Goal: Task Accomplishment & Management: Use online tool/utility

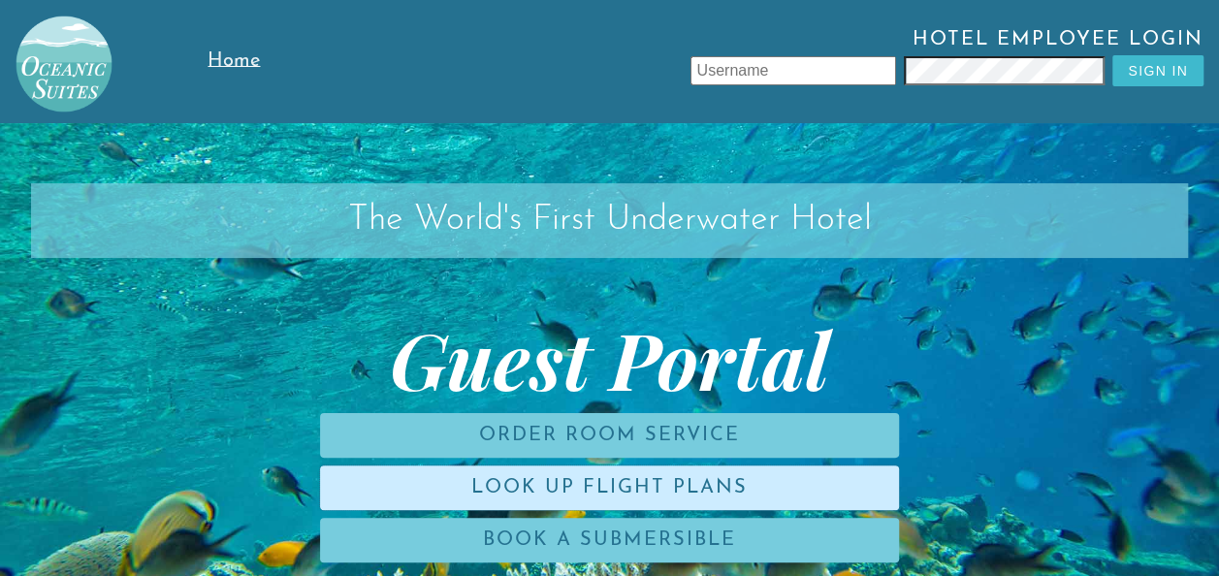
click at [692, 493] on link "Look Up Flight Plans" at bounding box center [609, 487] width 579 height 45
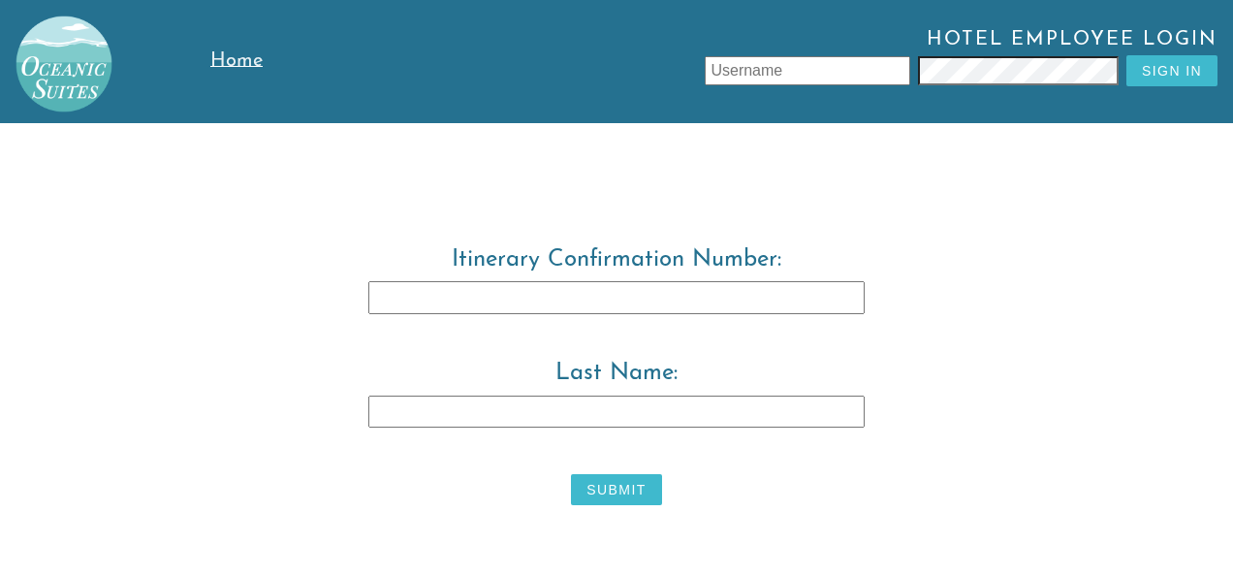
click at [661, 412] on input "Last Name:" at bounding box center [616, 412] width 496 height 33
type input "[PERSON_NAME]"
click at [624, 481] on button "Submit" at bounding box center [616, 489] width 90 height 31
click at [621, 485] on button "Submit" at bounding box center [616, 489] width 90 height 31
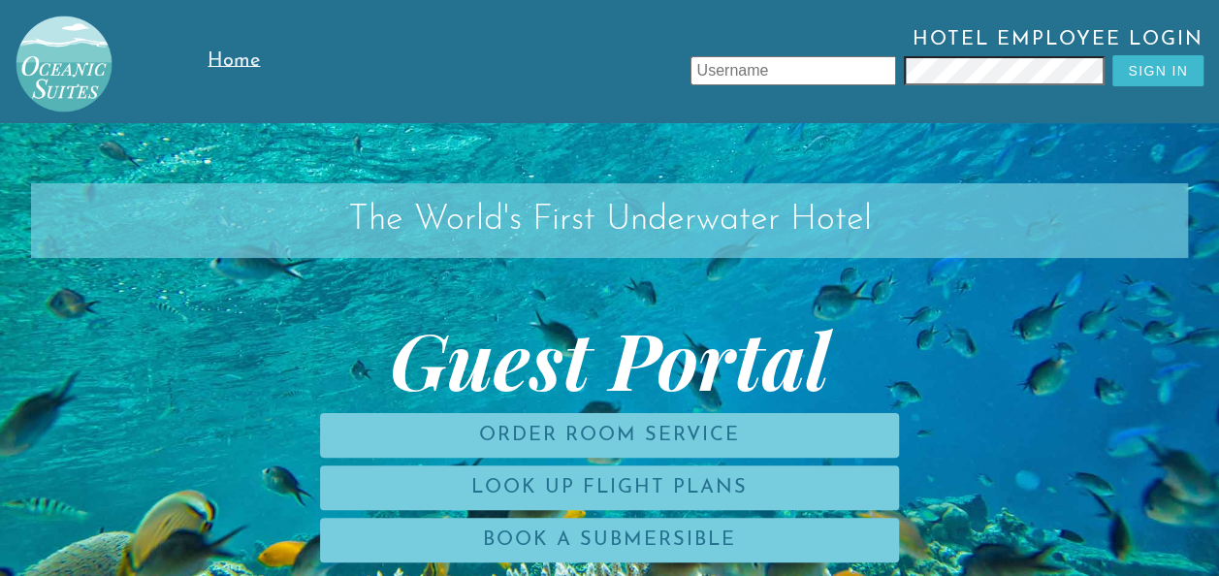
click at [827, 69] on input "text" at bounding box center [793, 70] width 206 height 29
type input "[PERSON_NAME]"
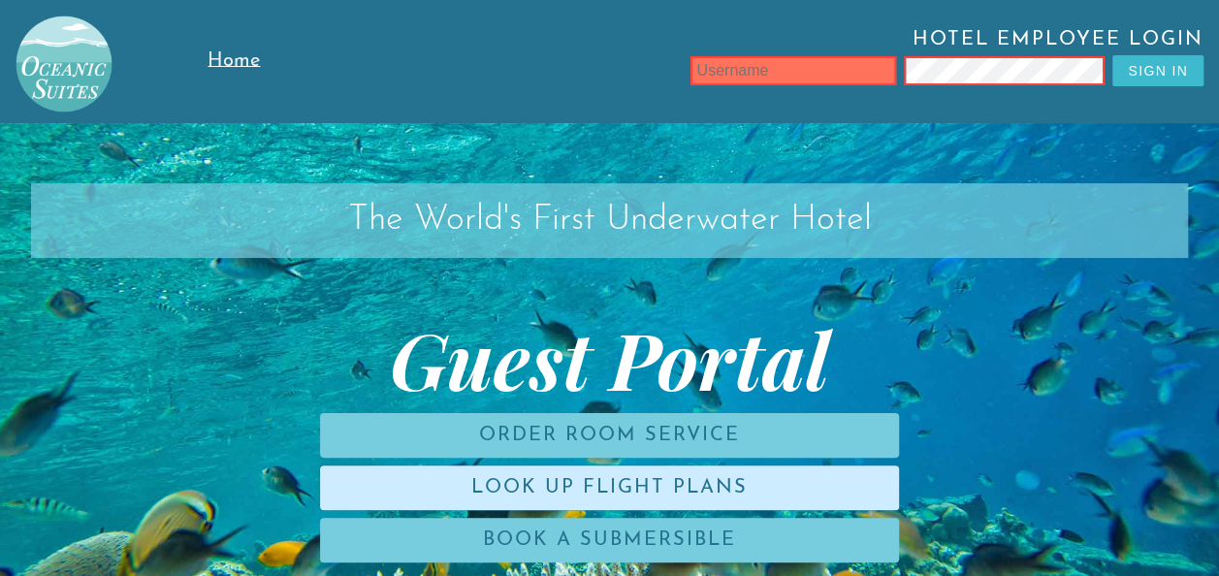
click at [765, 473] on link "Look Up Flight Plans" at bounding box center [609, 487] width 579 height 45
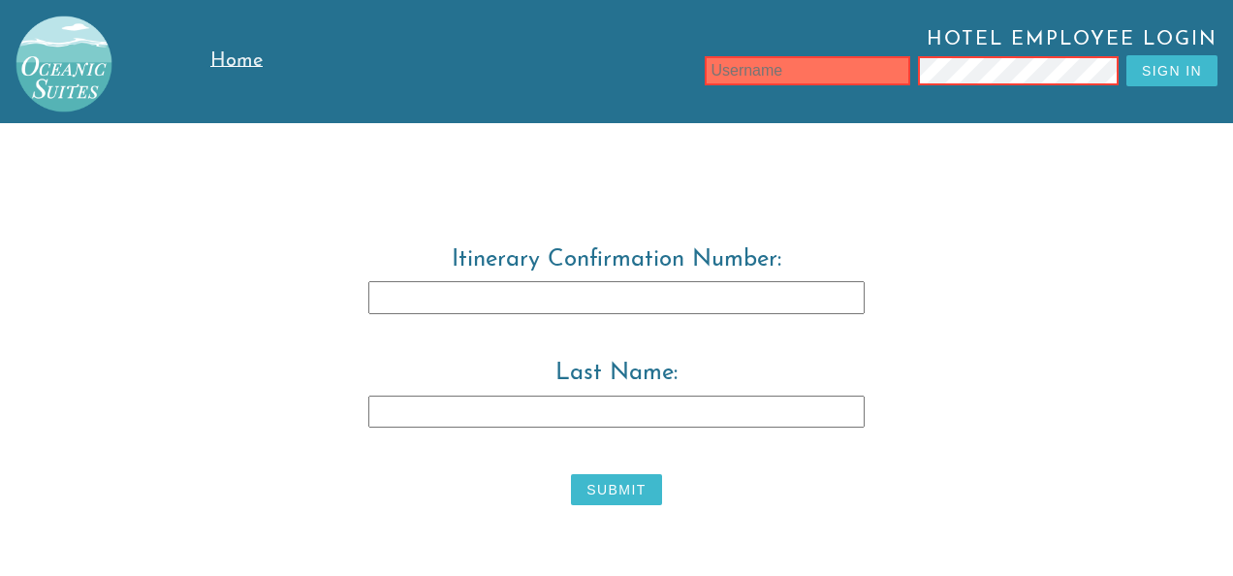
click at [707, 306] on input "Itinerary Confirmation Number:" at bounding box center [616, 297] width 496 height 33
type input "3829483"
click at [665, 415] on input "Last Name:" at bounding box center [616, 412] width 496 height 33
type input "[PERSON_NAME]"
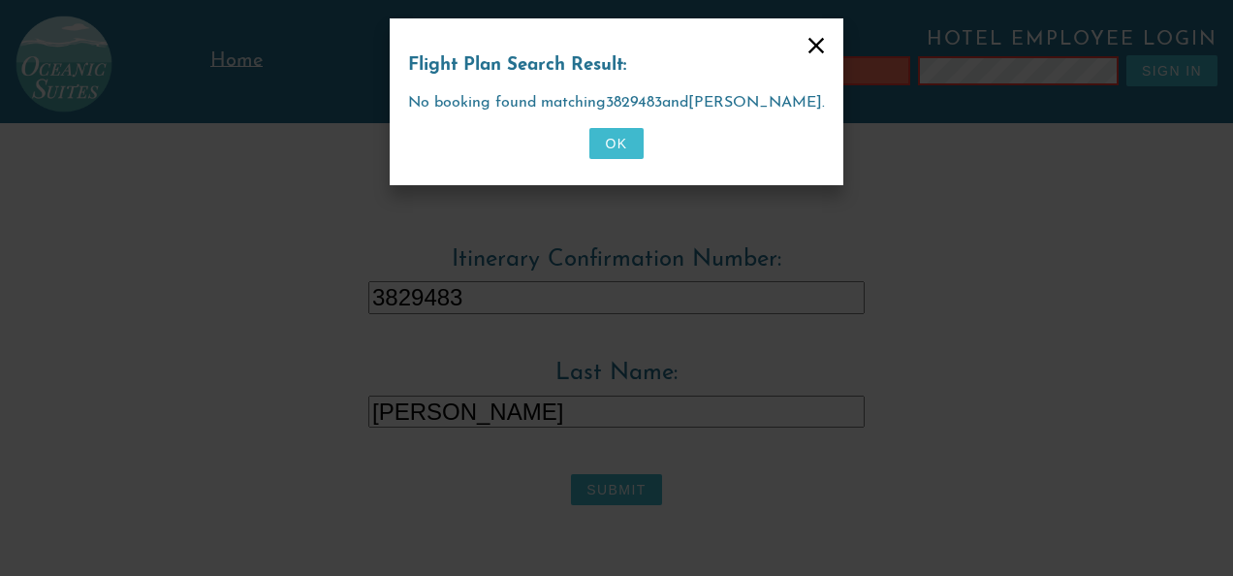
click at [622, 139] on button "OK" at bounding box center [615, 143] width 53 height 31
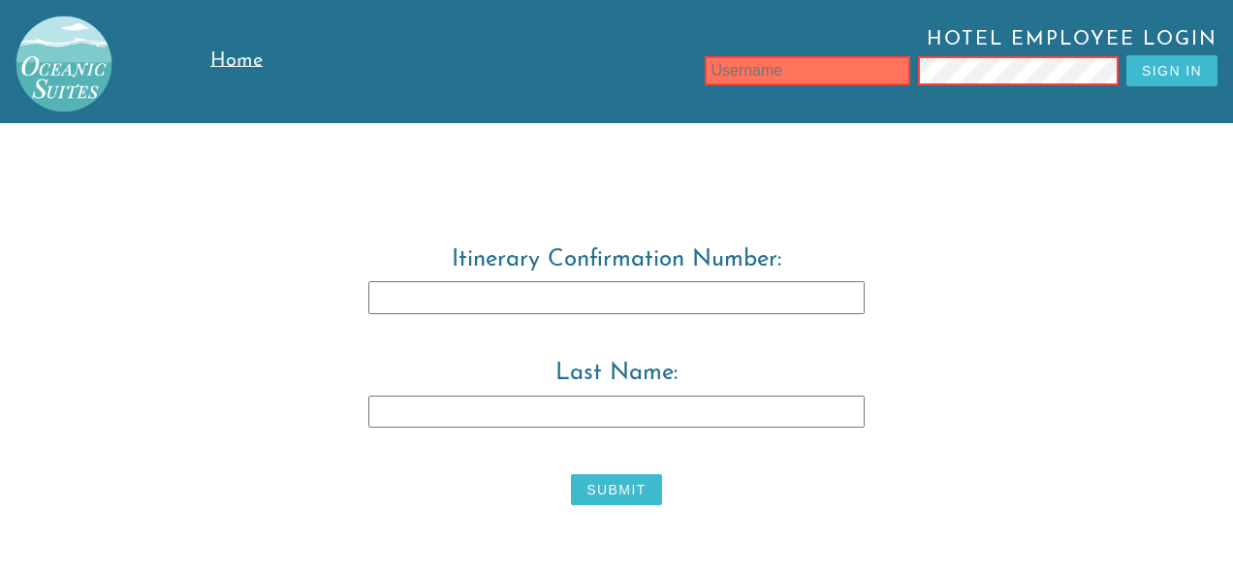
click at [564, 413] on input "Last Name:" at bounding box center [616, 412] width 496 height 33
type input "Warwick"
click at [562, 293] on input "Itinerary Confirmation Number:" at bounding box center [616, 297] width 496 height 33
type input "3829483"
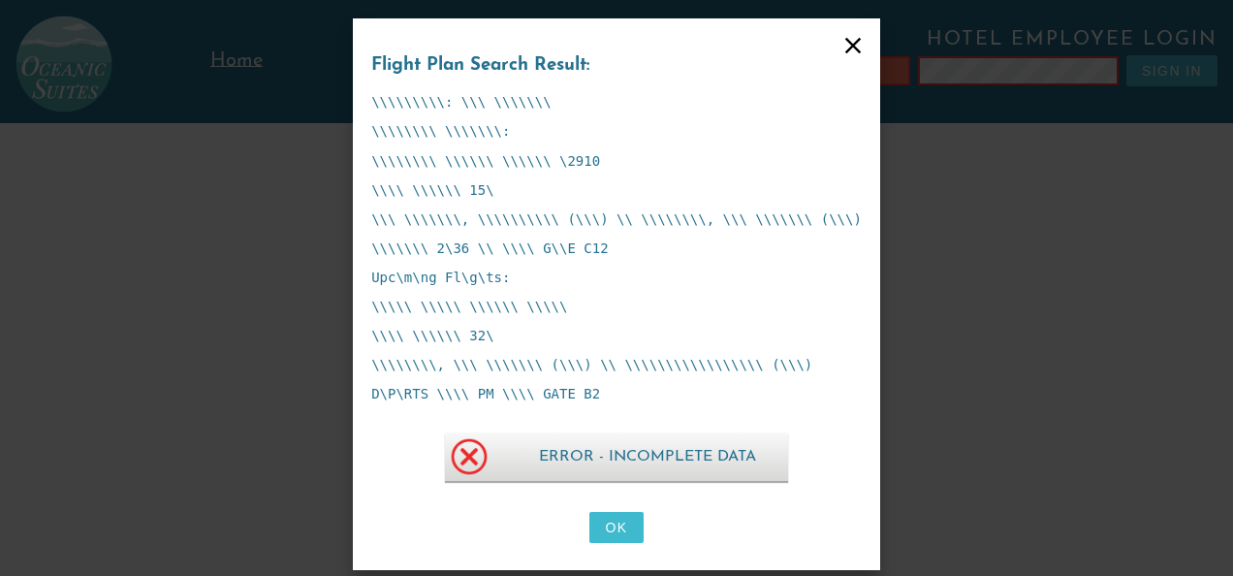
click at [602, 529] on button "OK" at bounding box center [615, 527] width 53 height 31
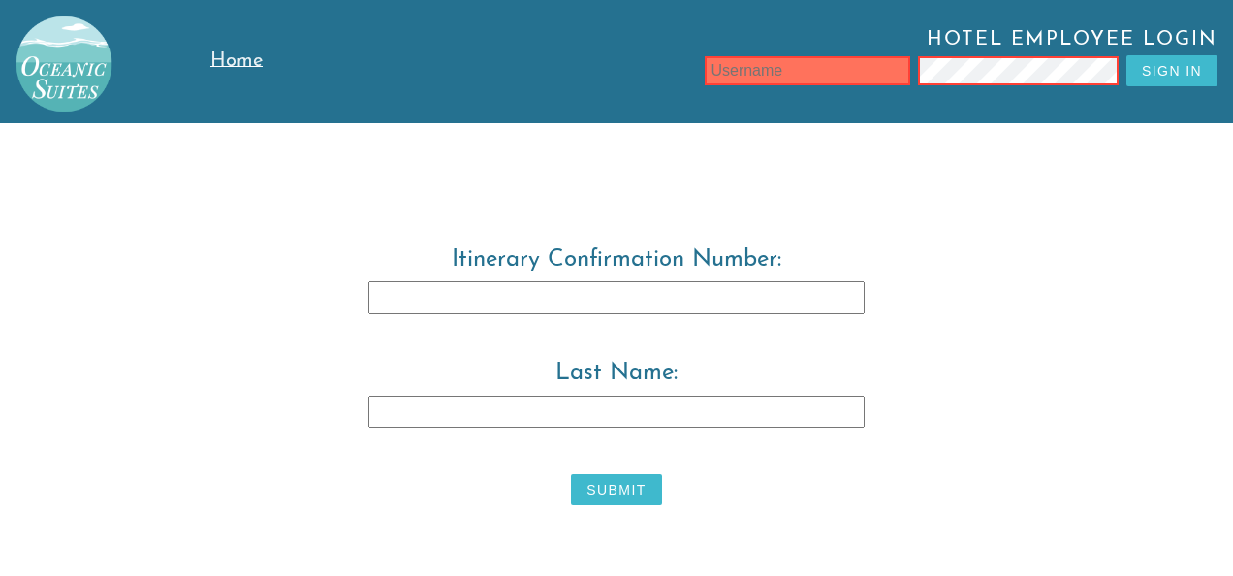
click at [797, 72] on input "text" at bounding box center [808, 70] width 206 height 29
type input "leonzio.tore"
click at [605, 293] on input "Itinerary Confirmation Number:" at bounding box center [616, 297] width 496 height 33
type input "3829483"
click at [570, 409] on input "Last Name:" at bounding box center [616, 412] width 496 height 33
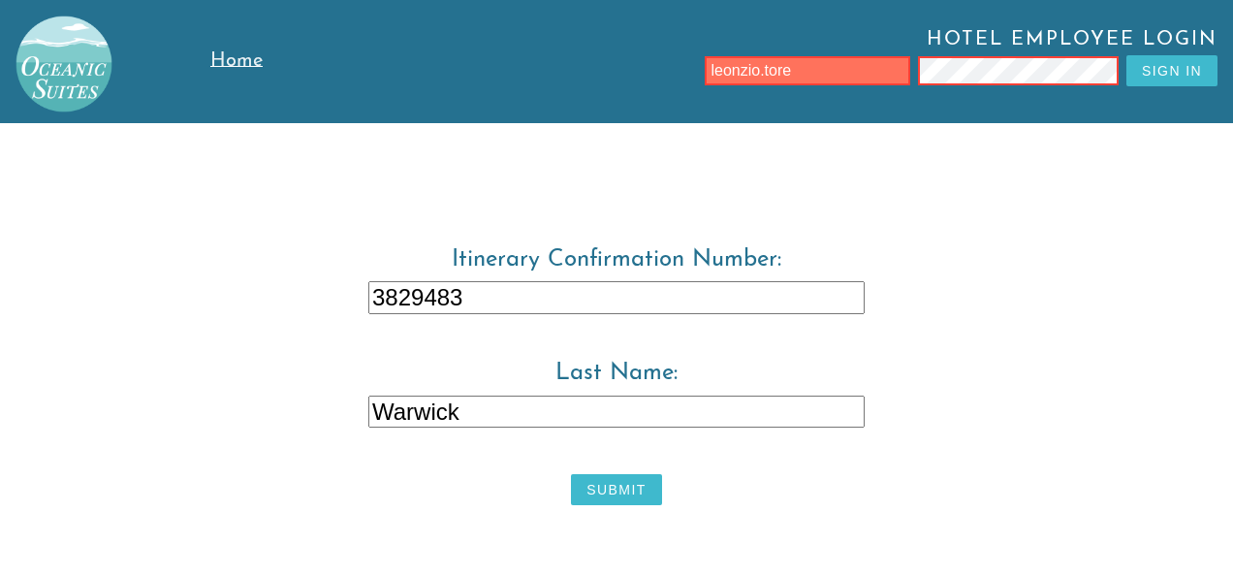
type input "Warwick"
click at [595, 491] on button "Submit" at bounding box center [616, 489] width 90 height 31
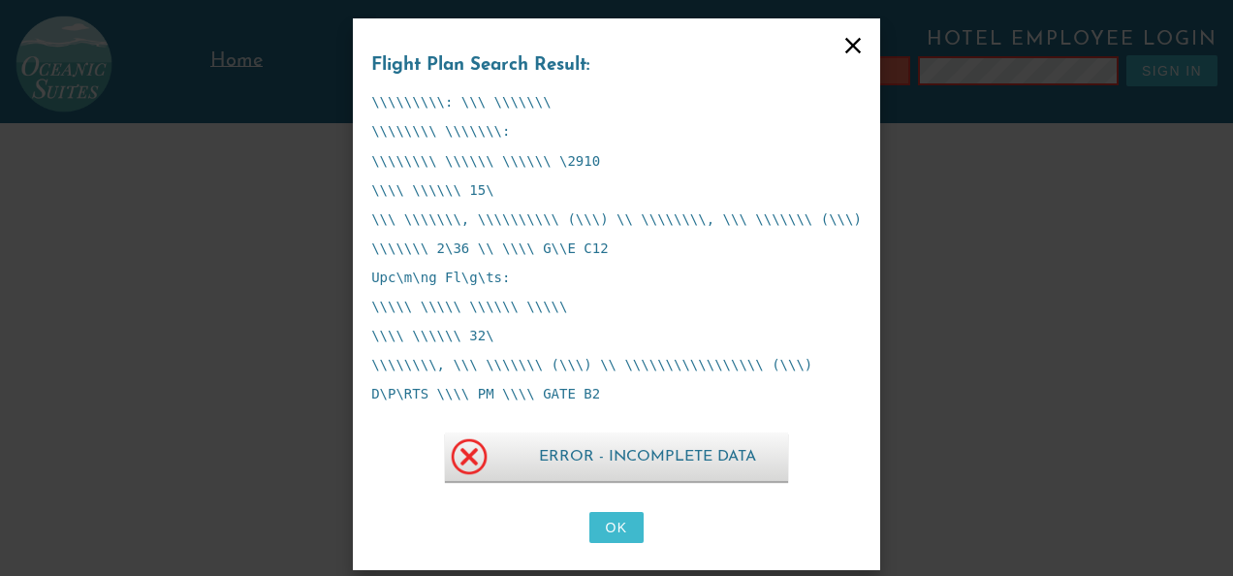
click at [845, 47] on icon at bounding box center [853, 46] width 16 height 16
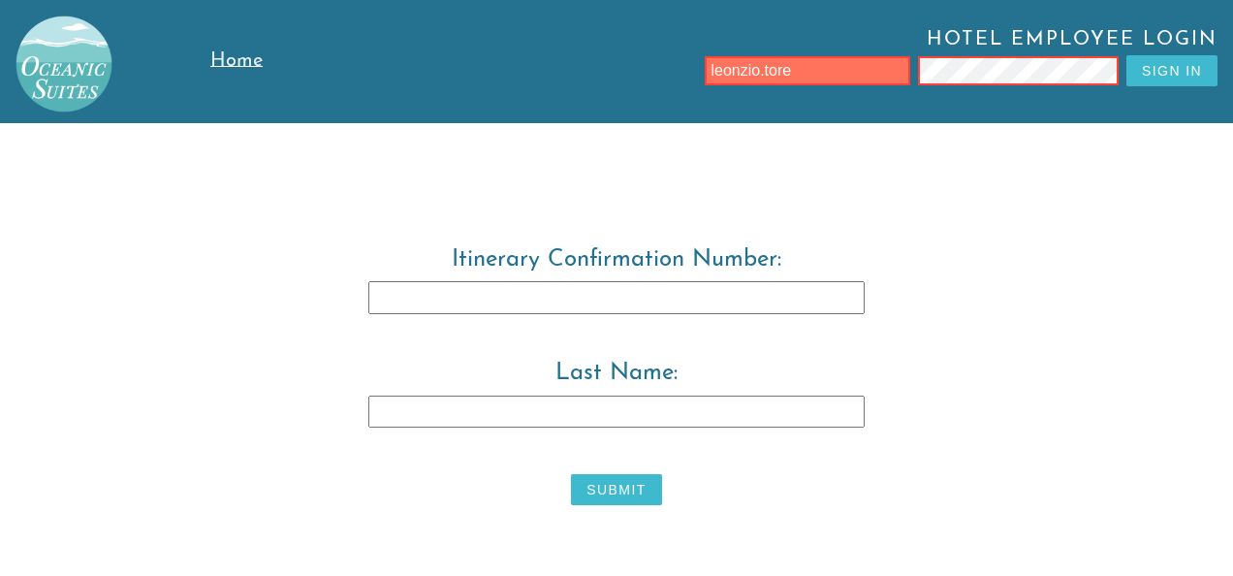
click at [1165, 74] on button "Sign In" at bounding box center [1172, 70] width 91 height 31
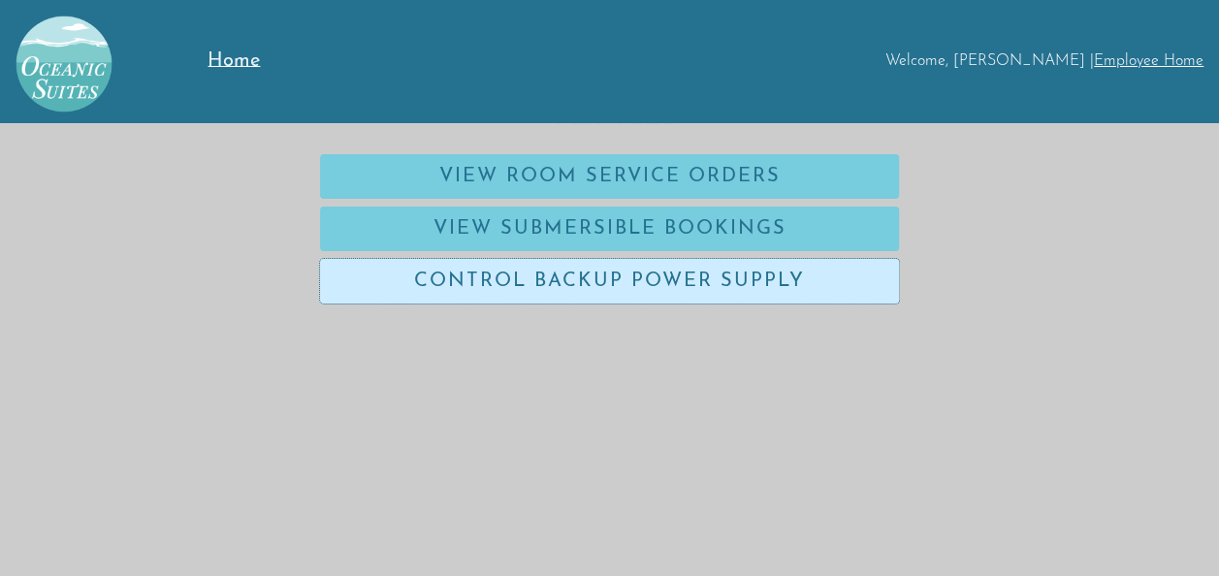
click at [569, 275] on link "Control Backup Power Supply" at bounding box center [609, 281] width 579 height 45
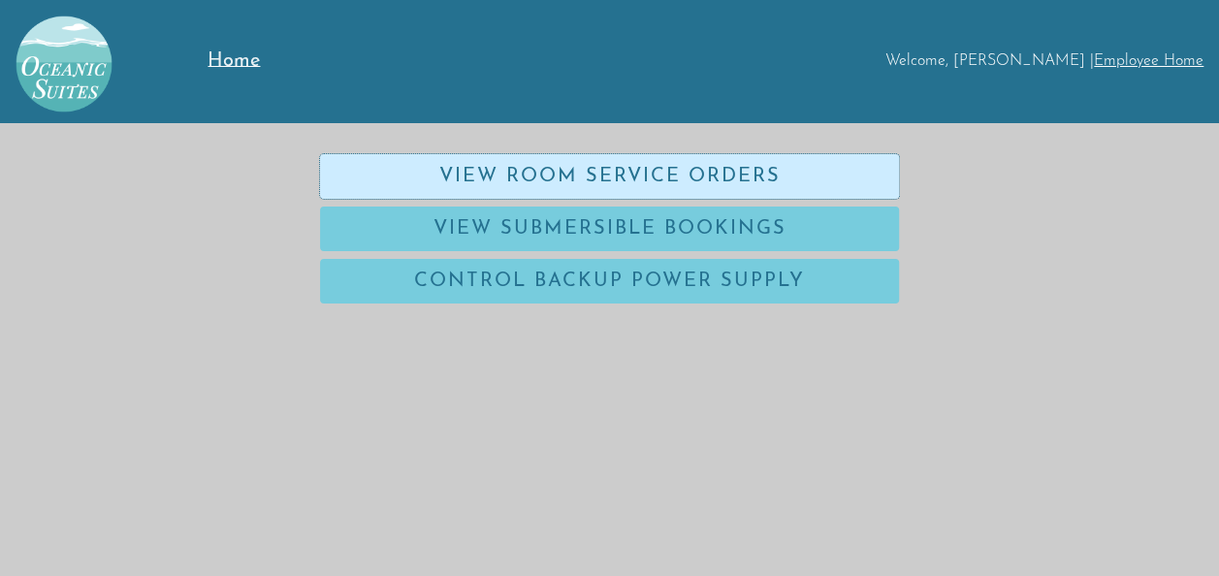
click at [507, 167] on link "View Room Service Orders" at bounding box center [609, 176] width 579 height 45
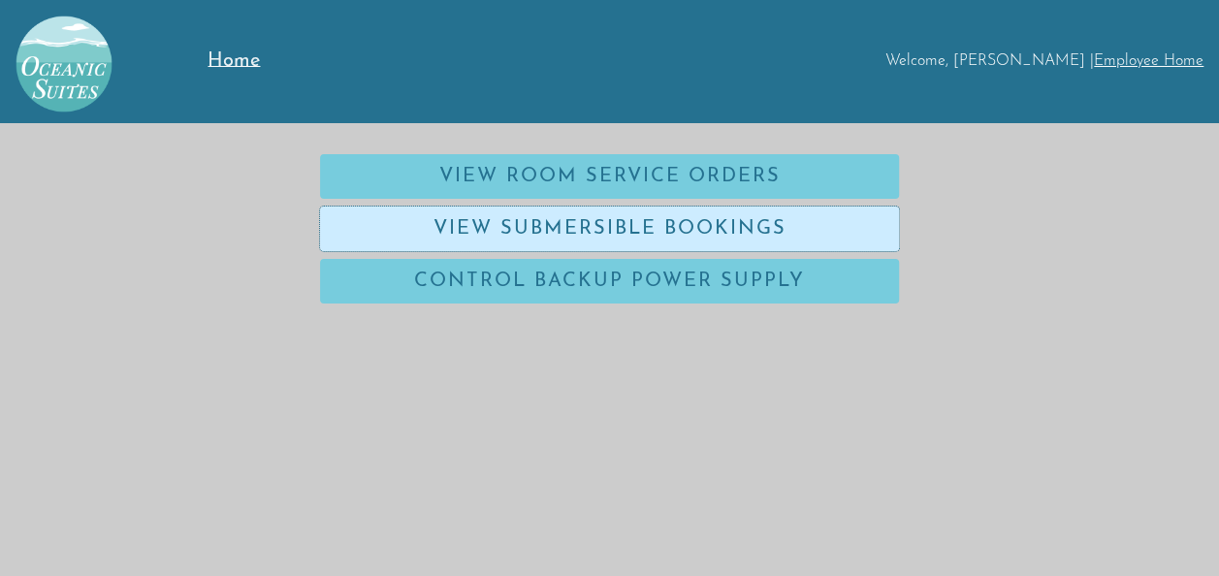
click at [518, 223] on link "View Submersible Bookings" at bounding box center [609, 229] width 579 height 45
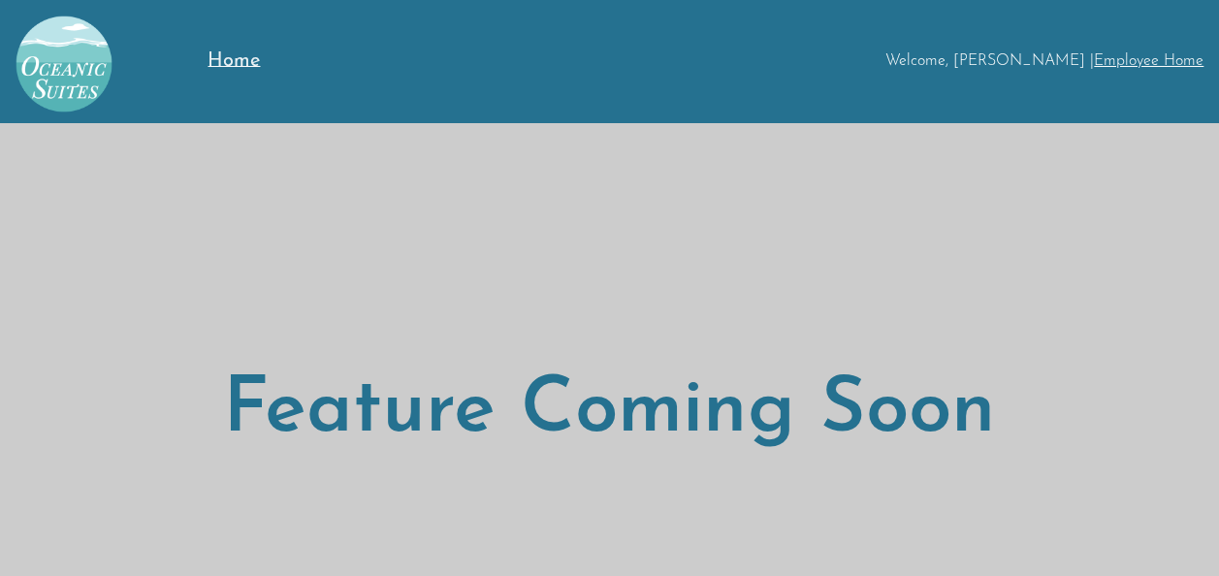
scroll to position [122, 0]
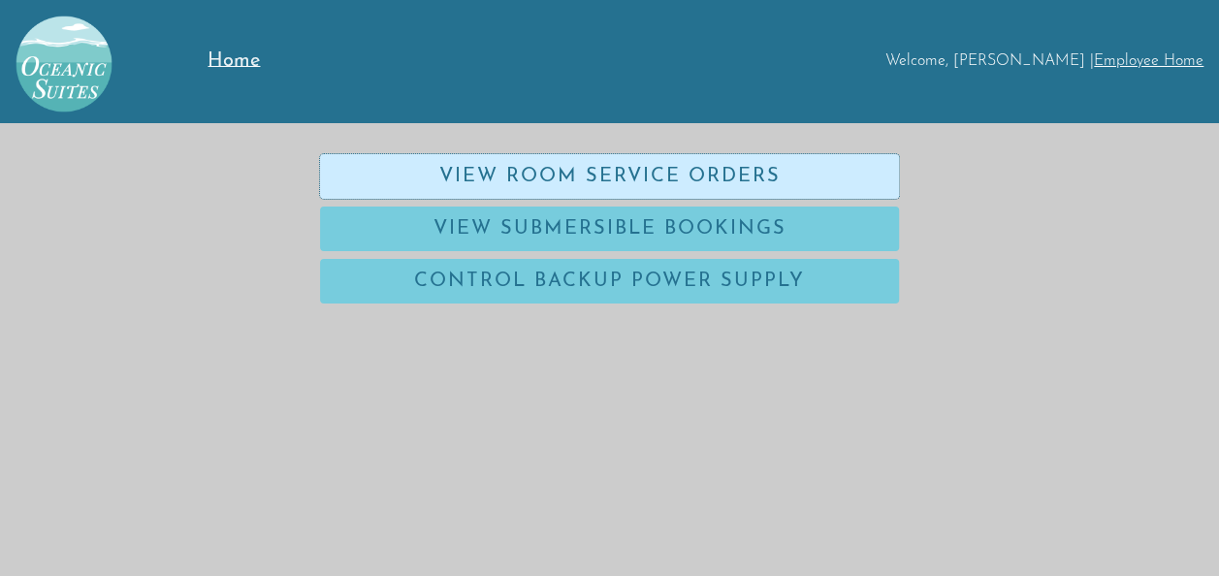
click at [485, 174] on link "View Room Service Orders" at bounding box center [609, 176] width 579 height 45
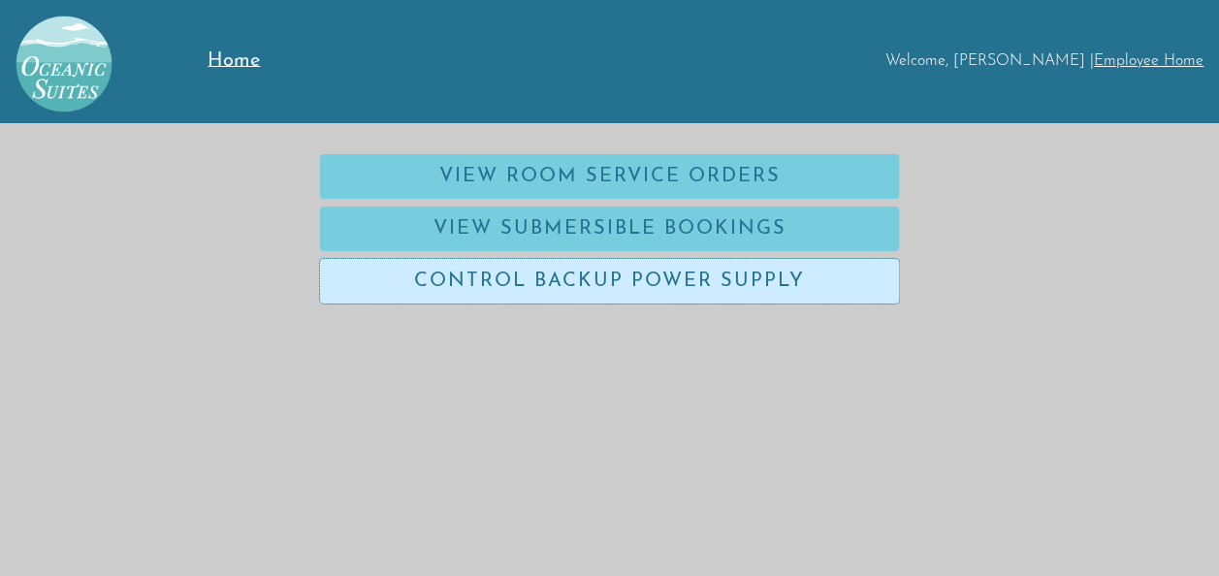
click at [568, 291] on link "Control Backup Power Supply" at bounding box center [609, 281] width 579 height 45
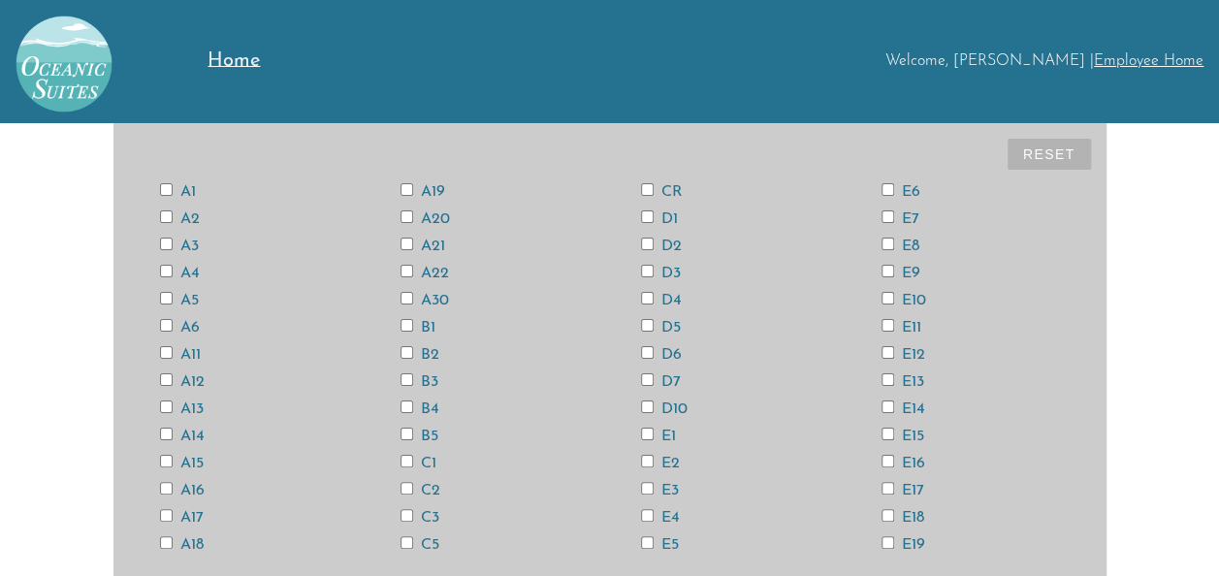
click at [225, 66] on span "Home" at bounding box center [233, 60] width 52 height 19
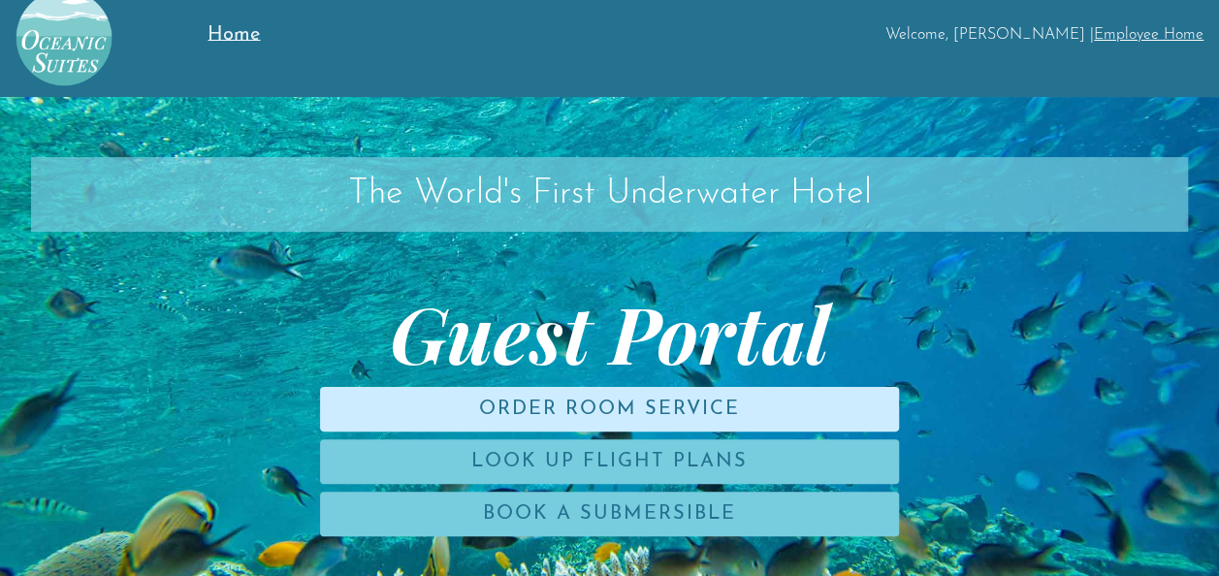
scroll to position [27, 0]
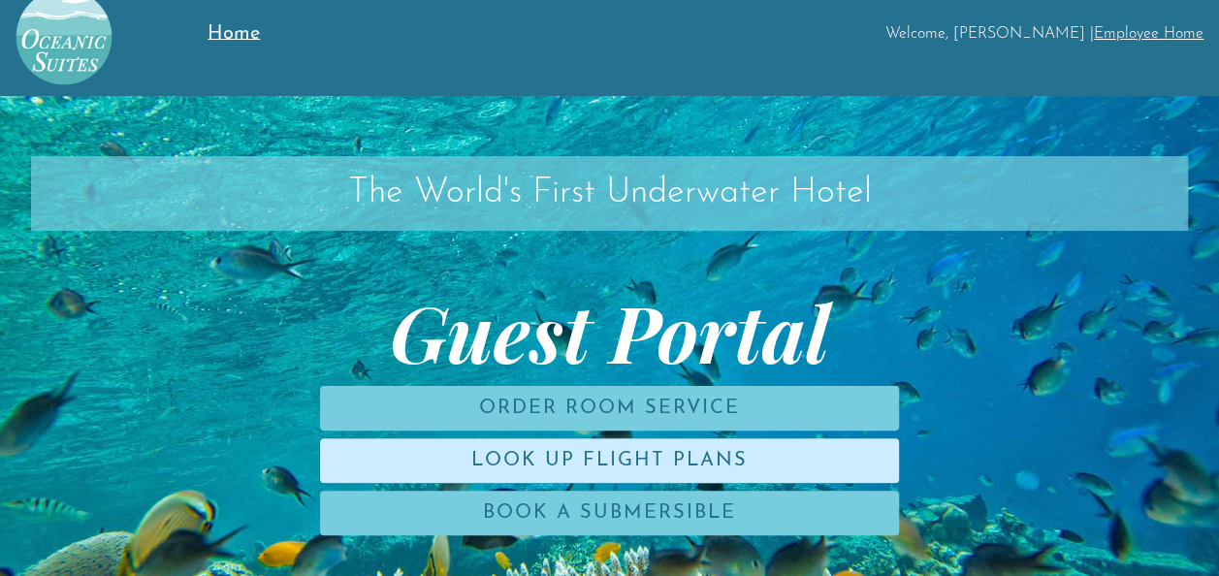
click at [622, 455] on link "Look Up Flight Plans" at bounding box center [609, 460] width 579 height 45
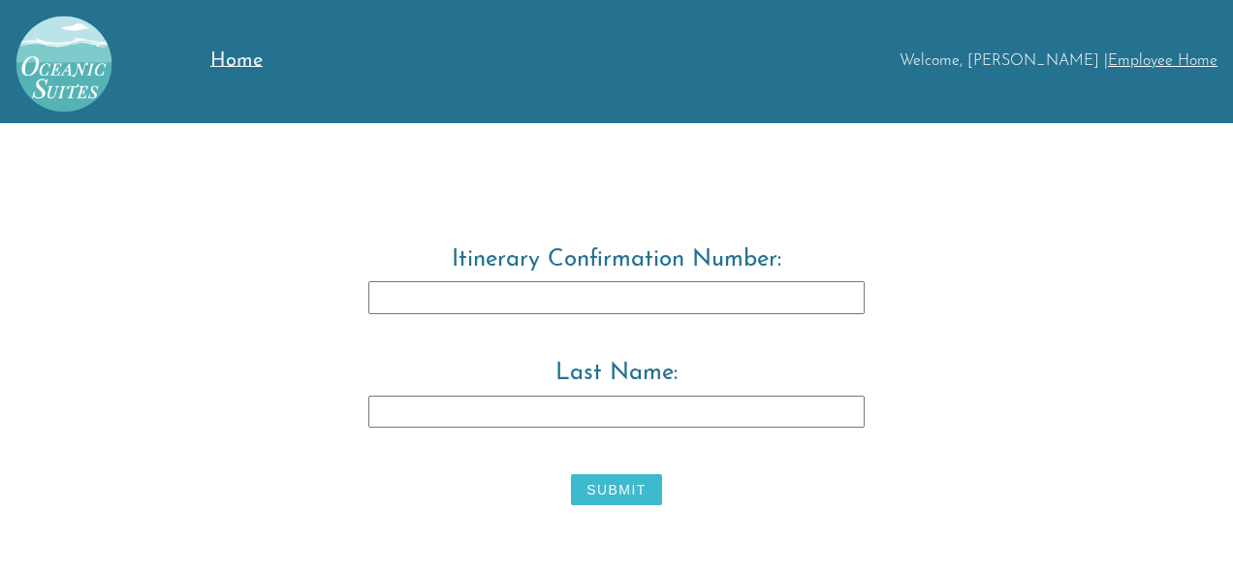
click at [593, 302] on input "Itinerary Confirmation Number:" at bounding box center [616, 297] width 496 height 33
type input "3829483"
click at [566, 413] on input "Last Name:" at bounding box center [616, 412] width 496 height 33
type input "Warwick"
click at [615, 485] on button "Submit" at bounding box center [616, 489] width 90 height 31
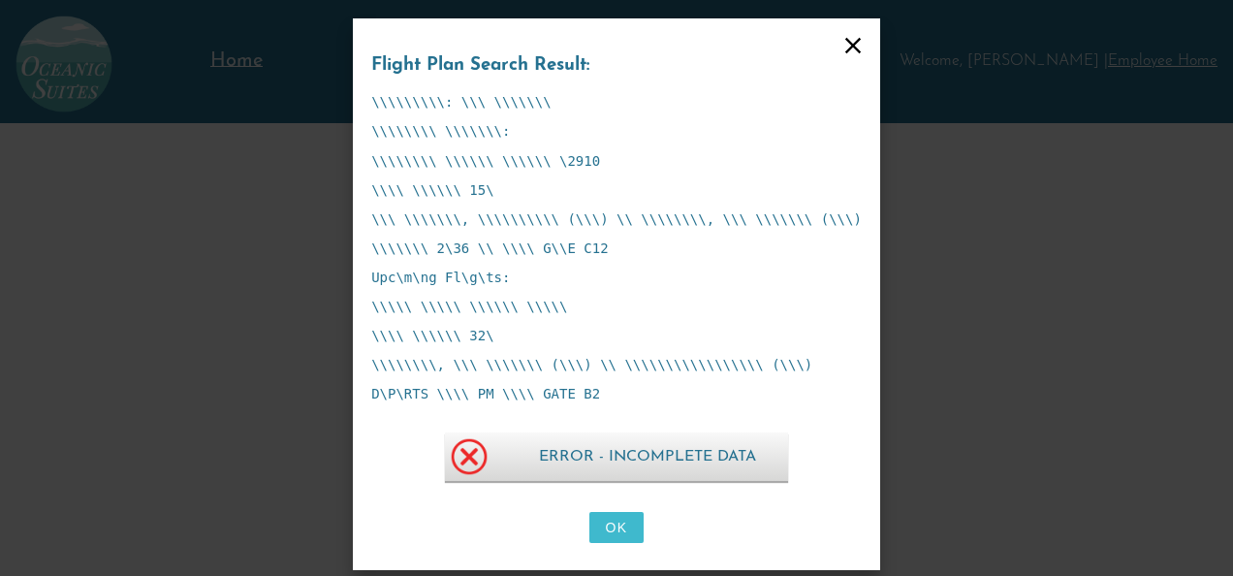
click at [488, 432] on img at bounding box center [469, 456] width 48 height 48
click at [840, 52] on icon at bounding box center [853, 45] width 27 height 27
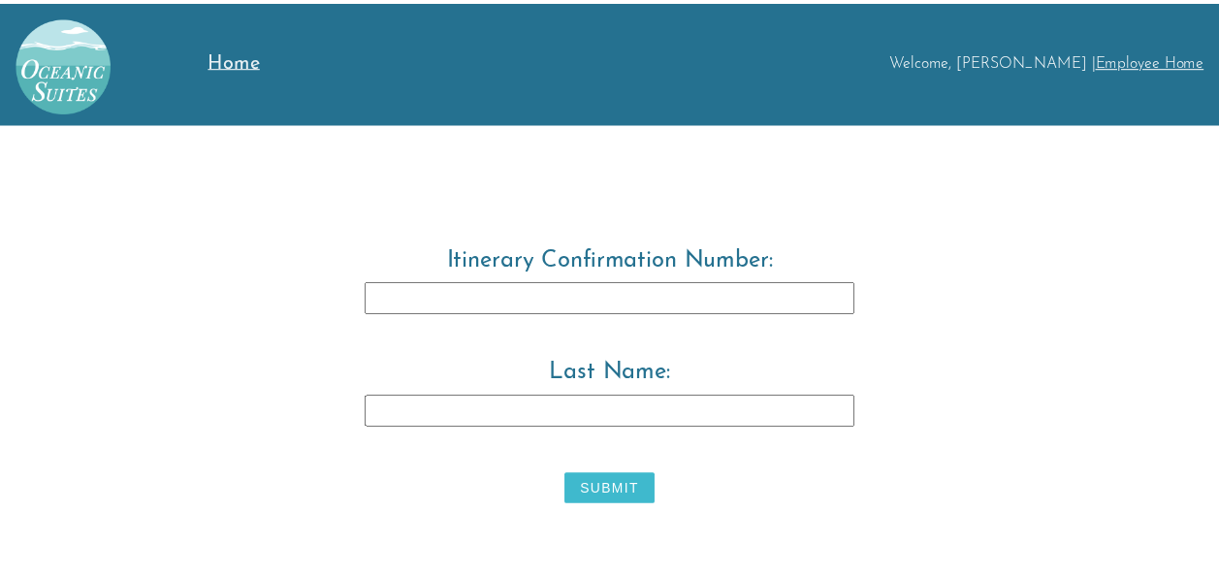
scroll to position [27, 0]
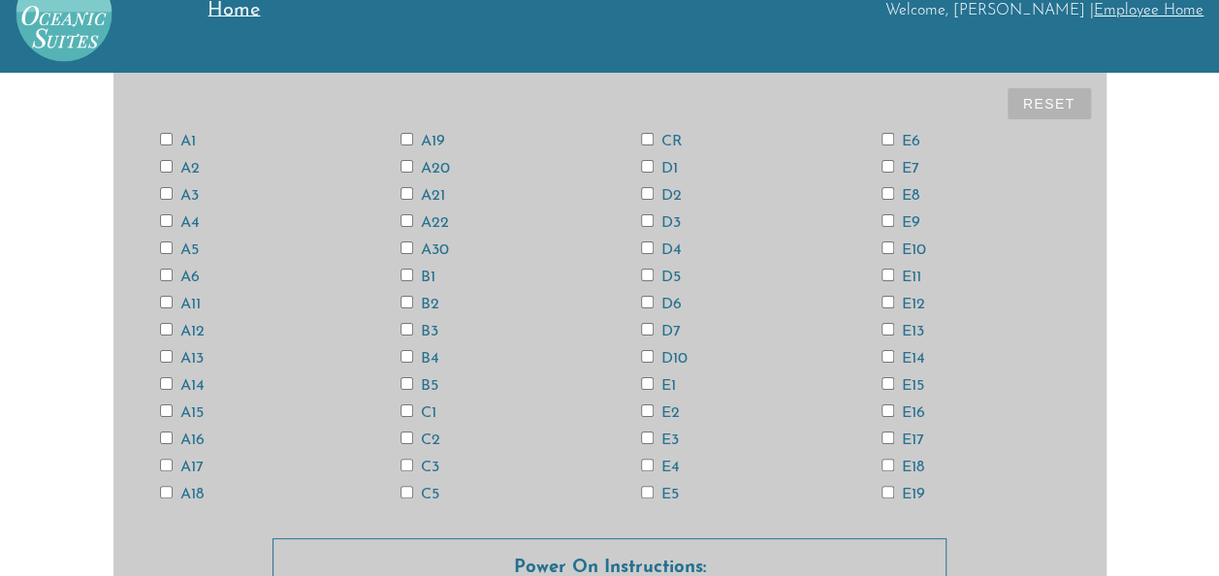
scroll to position [37, 0]
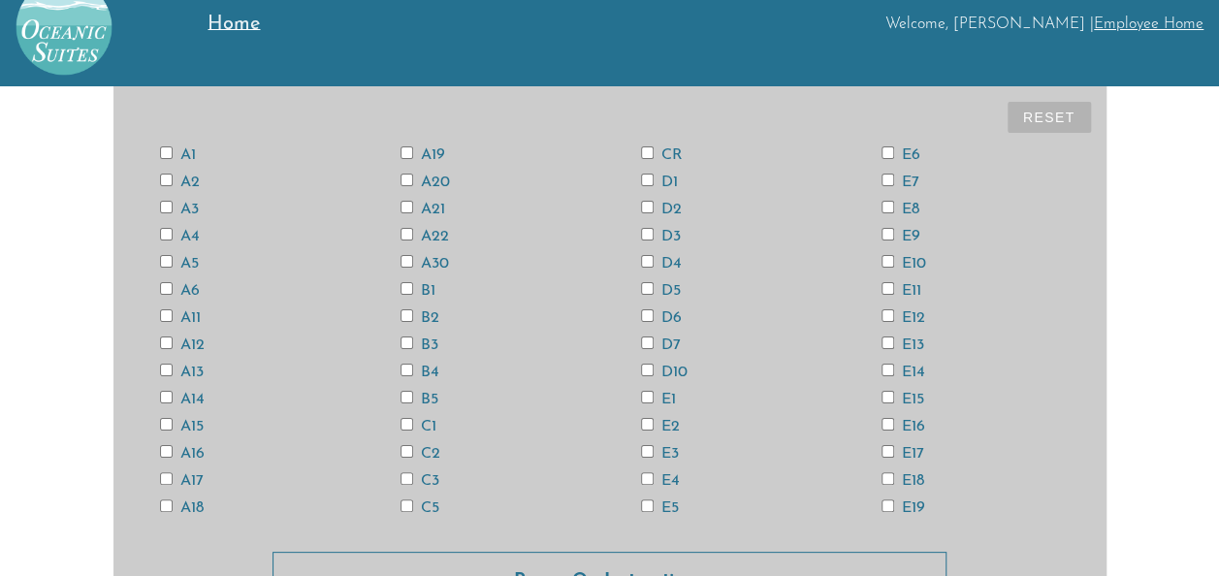
click at [408, 314] on input "B2" at bounding box center [406, 315] width 13 height 13
checkbox input "true"
click at [648, 151] on input "CR" at bounding box center [647, 152] width 13 height 13
checkbox input "true"
click at [160, 343] on input "A12" at bounding box center [166, 342] width 13 height 13
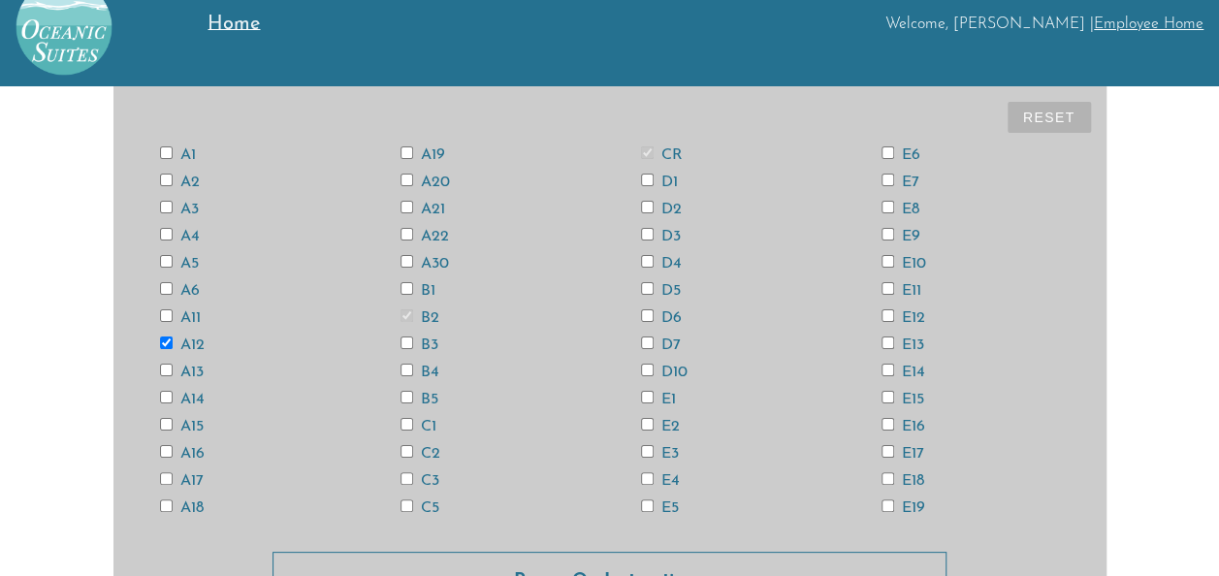
click at [1036, 123] on button "Reset" at bounding box center [1048, 117] width 83 height 31
checkbox input "false"
click at [163, 339] on input "A12" at bounding box center [166, 342] width 13 height 13
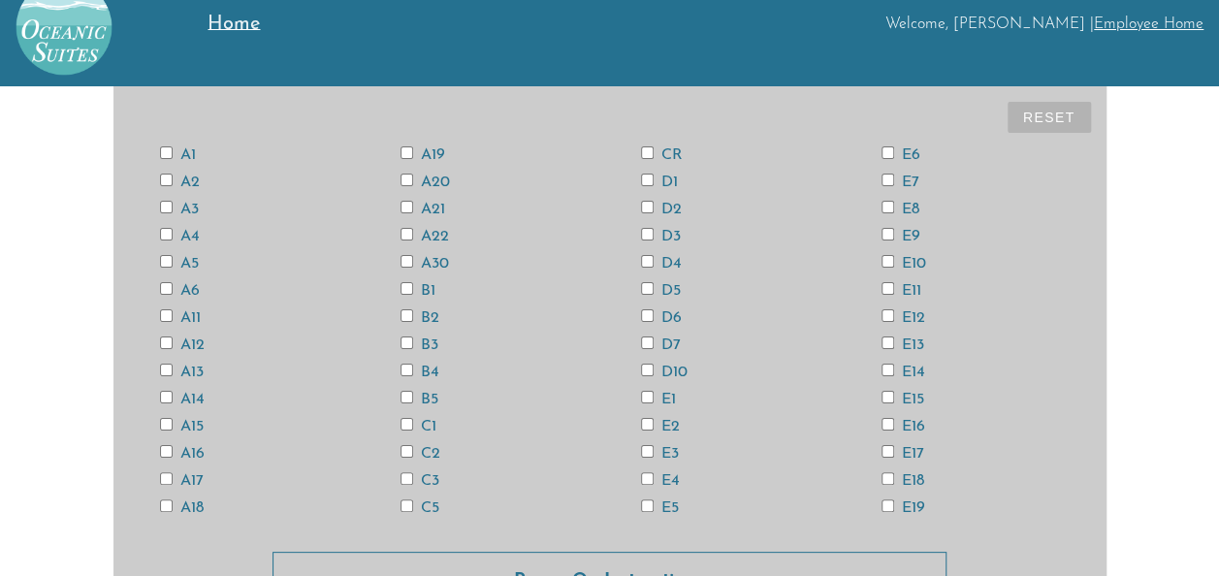
checkbox input "true"
click at [646, 151] on input "CR" at bounding box center [647, 152] width 13 height 13
checkbox input "true"
click at [648, 482] on input "E4" at bounding box center [647, 478] width 13 height 13
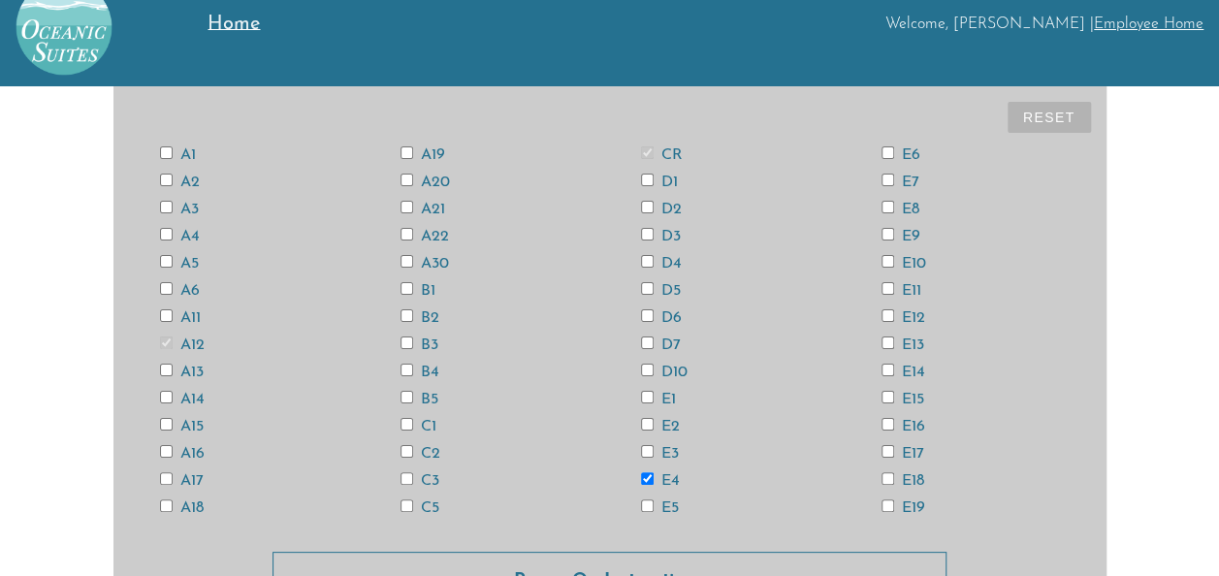
checkbox input "false"
click at [165, 207] on input "A3" at bounding box center [166, 207] width 13 height 13
checkbox input "true"
click at [885, 396] on input "E15" at bounding box center [887, 397] width 13 height 13
checkbox input "true"
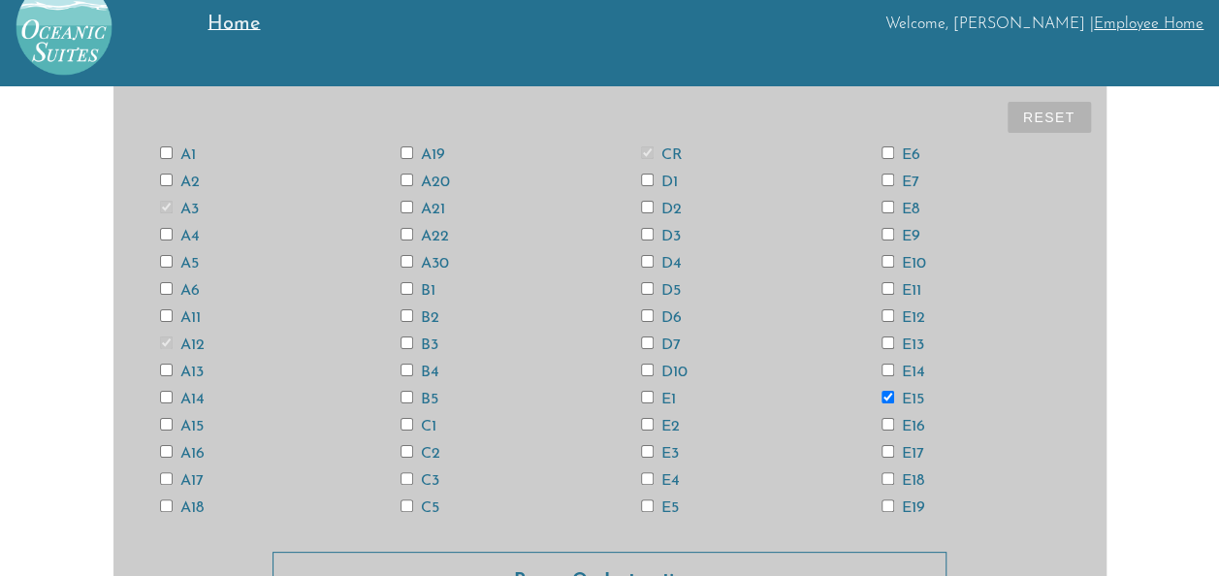
click at [884, 316] on input "E12" at bounding box center [887, 315] width 13 height 13
checkbox input "true"
click at [884, 342] on input "E13" at bounding box center [887, 342] width 13 height 13
checkbox input "true"
click at [886, 368] on input "E14" at bounding box center [887, 370] width 13 height 13
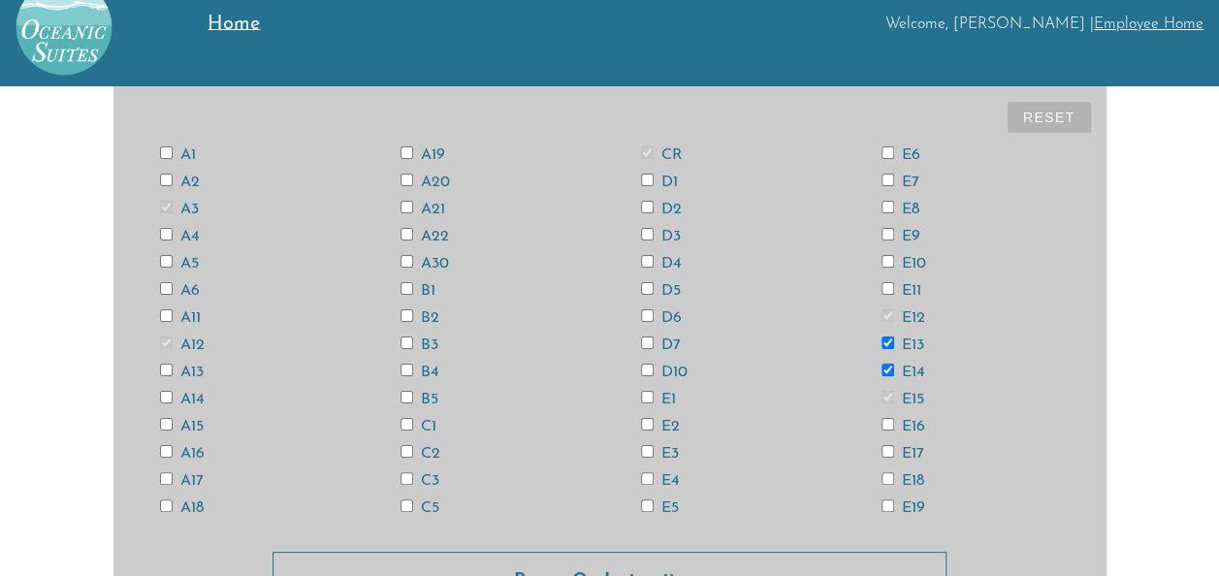
checkbox input "true"
click at [163, 284] on input "A6" at bounding box center [166, 288] width 13 height 13
checkbox input "true"
click at [888, 476] on input "E18" at bounding box center [887, 478] width 13 height 13
checkbox input "true"
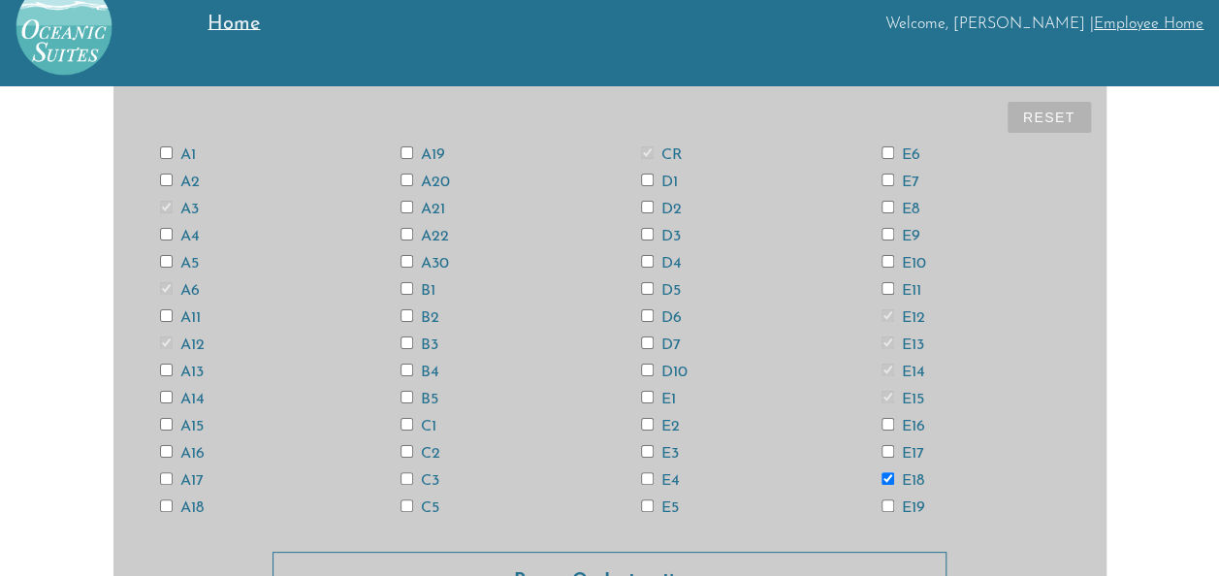
click at [648, 313] on input "D6" at bounding box center [647, 315] width 13 height 13
checkbox input "true"
click at [644, 477] on input "E4" at bounding box center [647, 478] width 13 height 13
checkbox input "true"
click at [405, 179] on input "A20" at bounding box center [406, 180] width 13 height 13
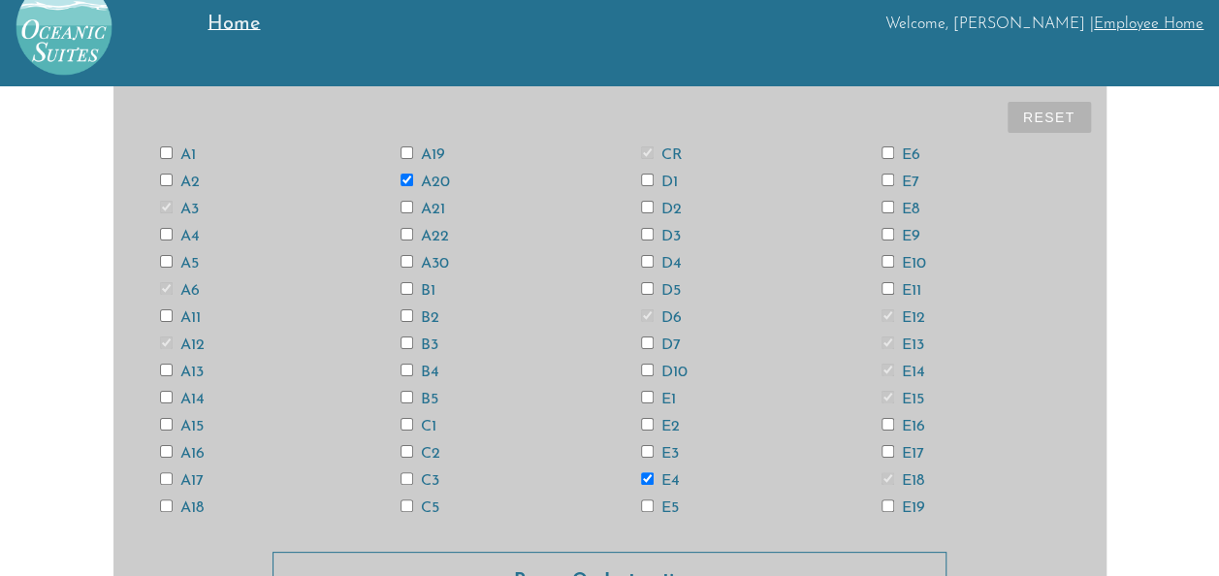
checkbox input "true"
click at [163, 316] on input "A11" at bounding box center [166, 315] width 13 height 13
checkbox input "true"
click at [165, 366] on input "A13" at bounding box center [166, 370] width 13 height 13
checkbox input "true"
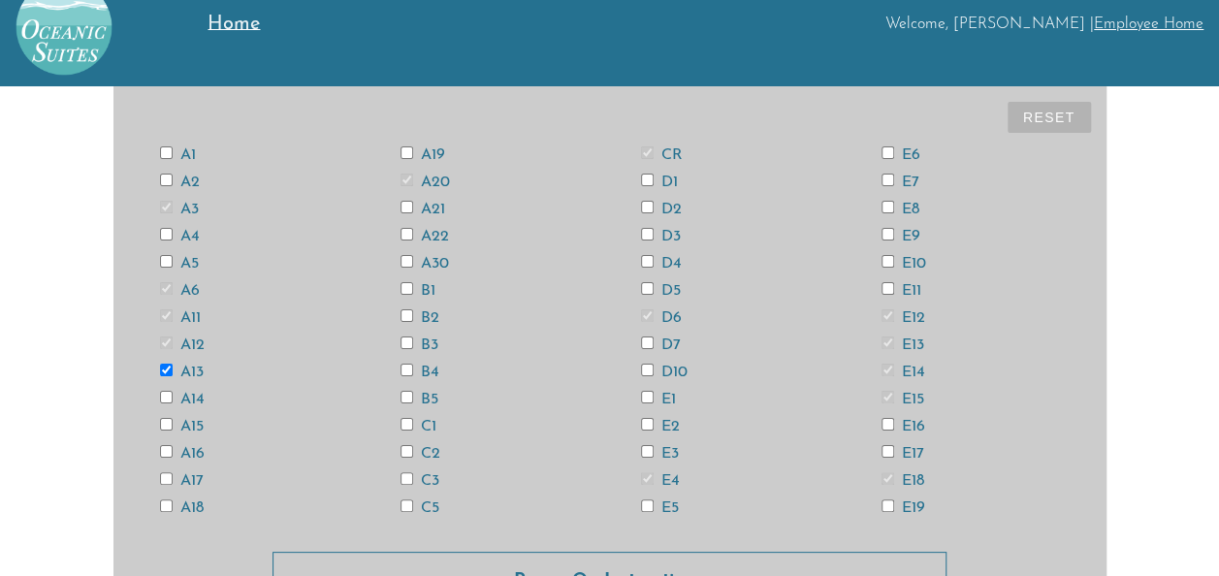
click at [149, 311] on div "A11" at bounding box center [249, 317] width 240 height 16
click at [875, 358] on div "A1 A2 A3 A4 A5 A6 A11 A12 A13 A14 A15 A16 A17 A18 A19 A20 A21 A22 A30 B1 B2 B3 …" at bounding box center [610, 331] width 962 height 380
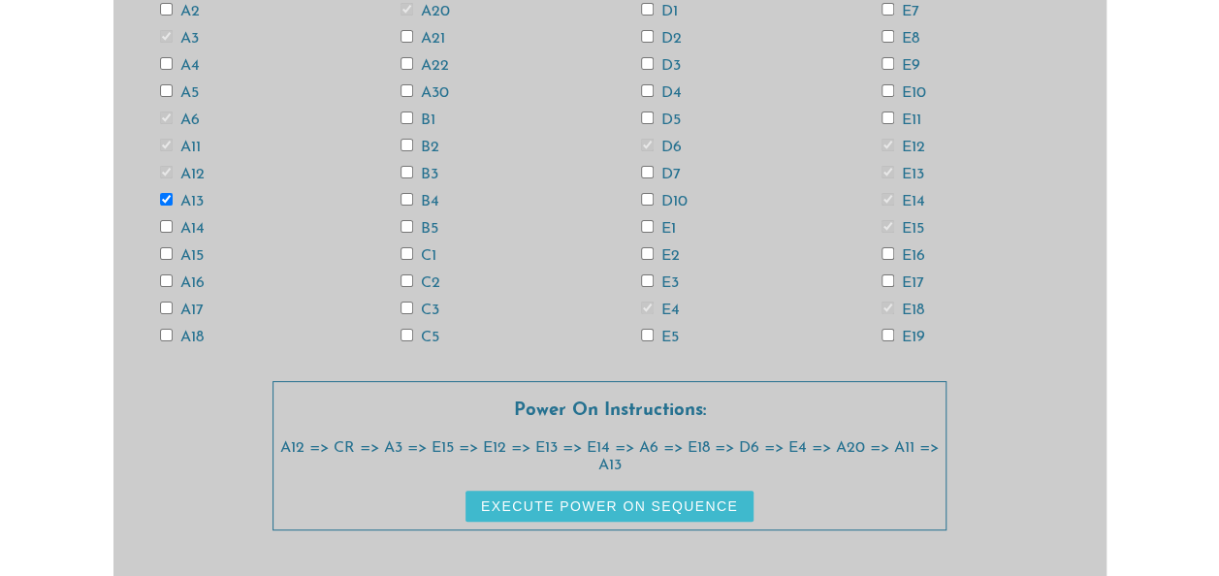
scroll to position [0, 0]
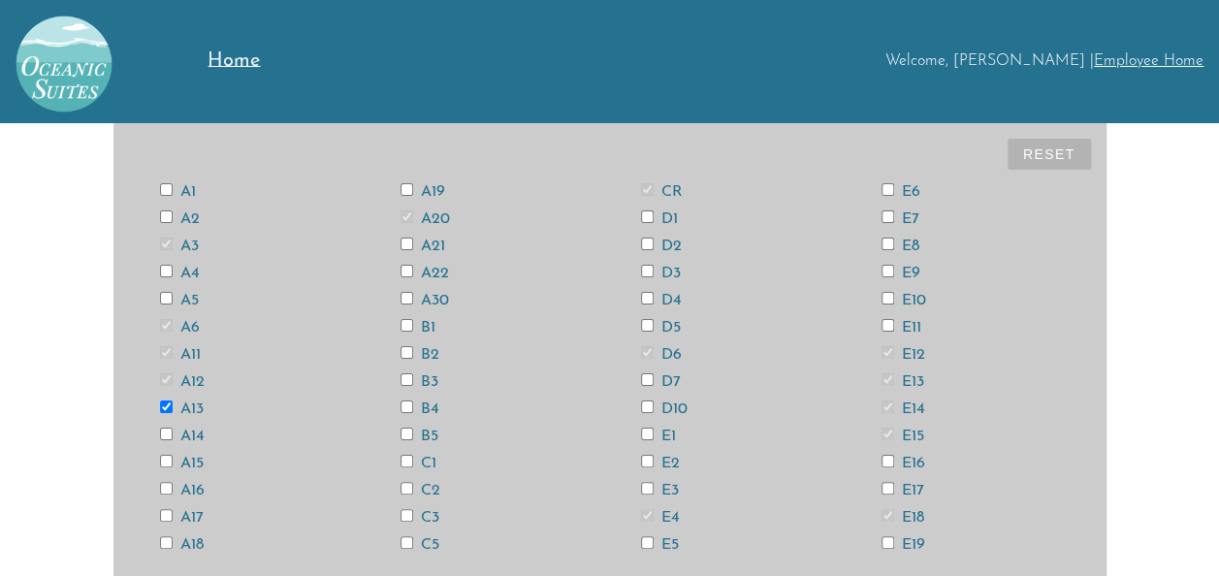
click at [1044, 152] on button "Reset" at bounding box center [1048, 154] width 83 height 31
checkbox input "false"
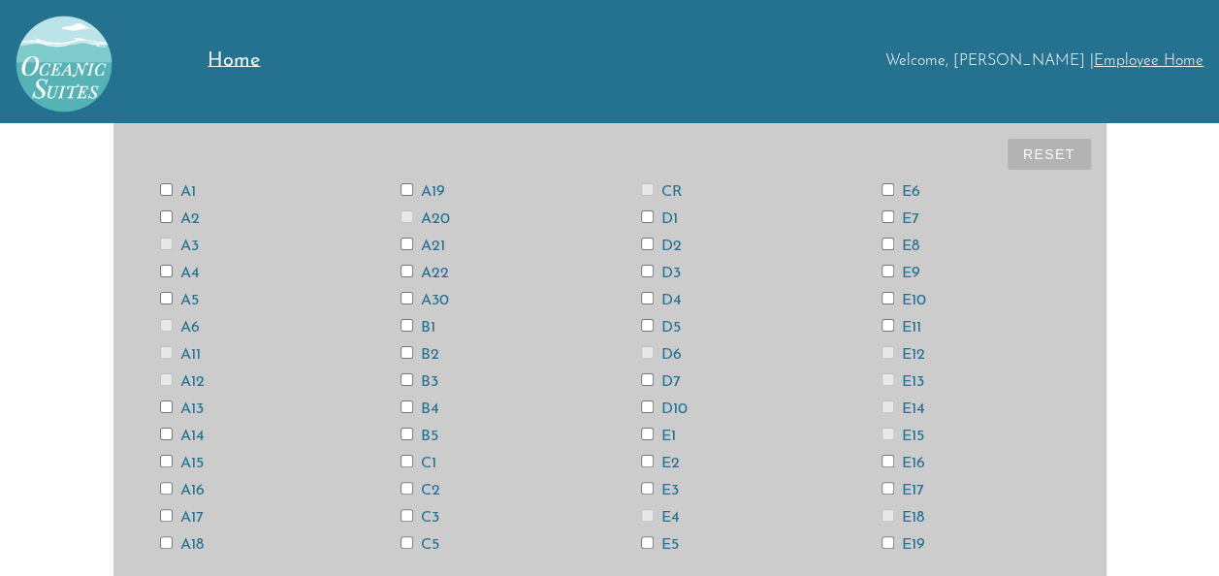
checkbox input "false"
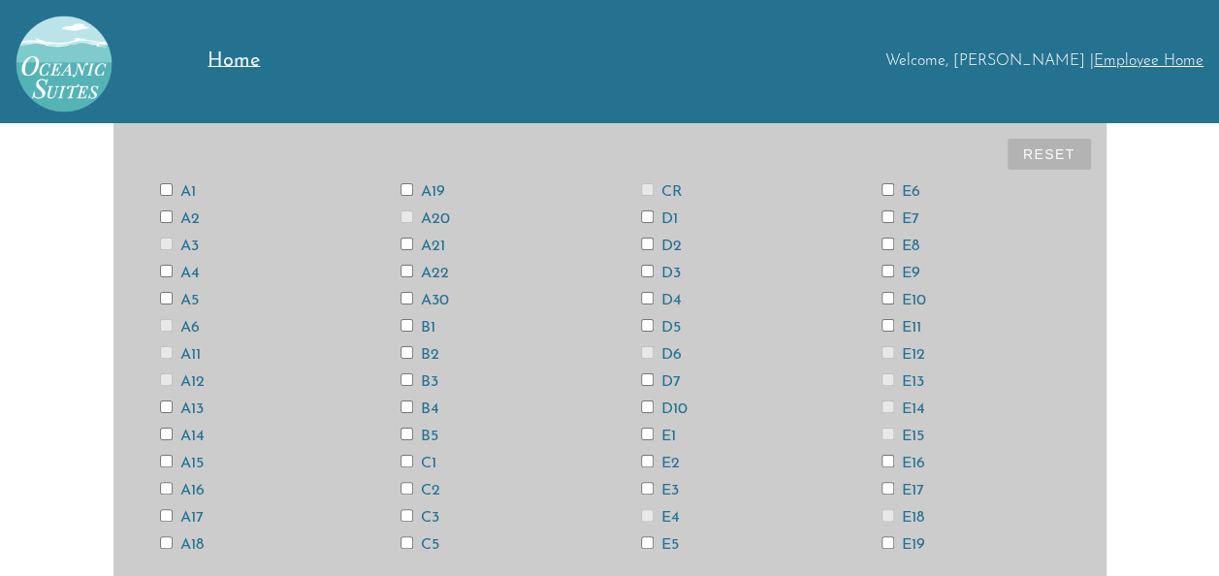
checkbox input "false"
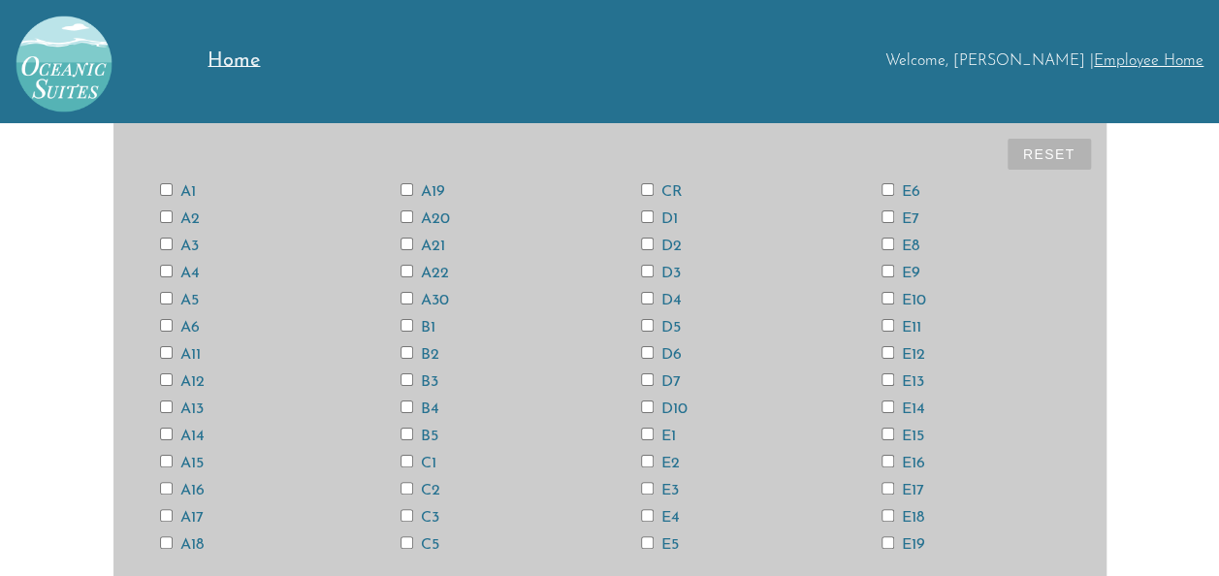
click at [648, 188] on input "CR" at bounding box center [647, 189] width 13 height 13
checkbox input "true"
click at [882, 432] on input "E15" at bounding box center [887, 434] width 13 height 13
checkbox input "true"
click at [885, 380] on input "E13" at bounding box center [887, 379] width 13 height 13
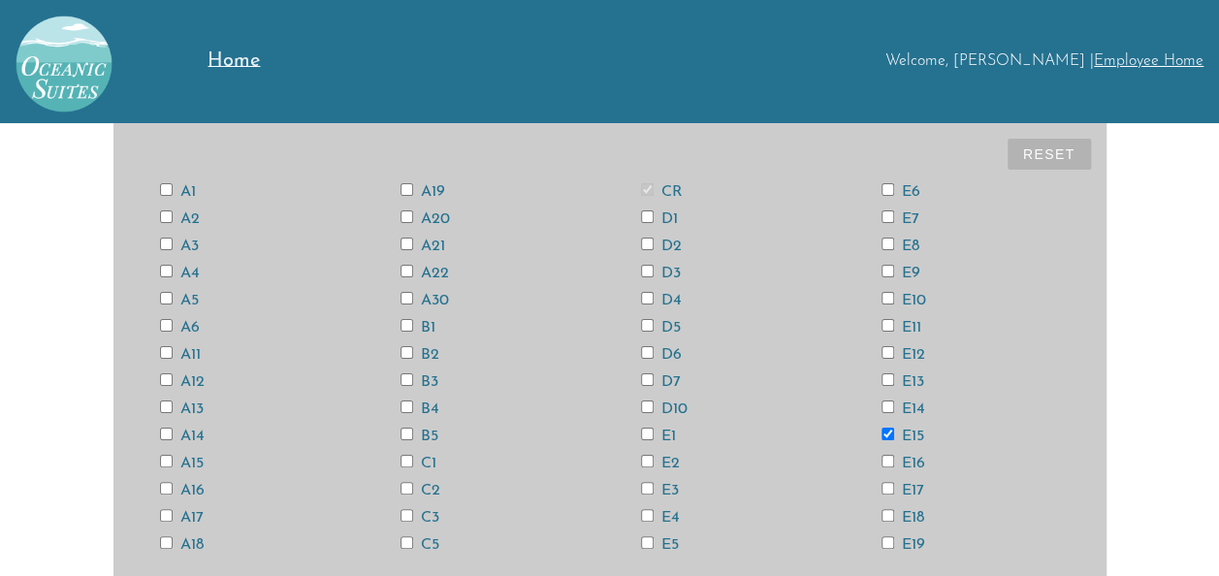
checkbox input "true"
click at [165, 407] on input "A13" at bounding box center [166, 406] width 13 height 13
checkbox input "true"
click at [163, 352] on input "A11" at bounding box center [166, 352] width 13 height 13
checkbox input "true"
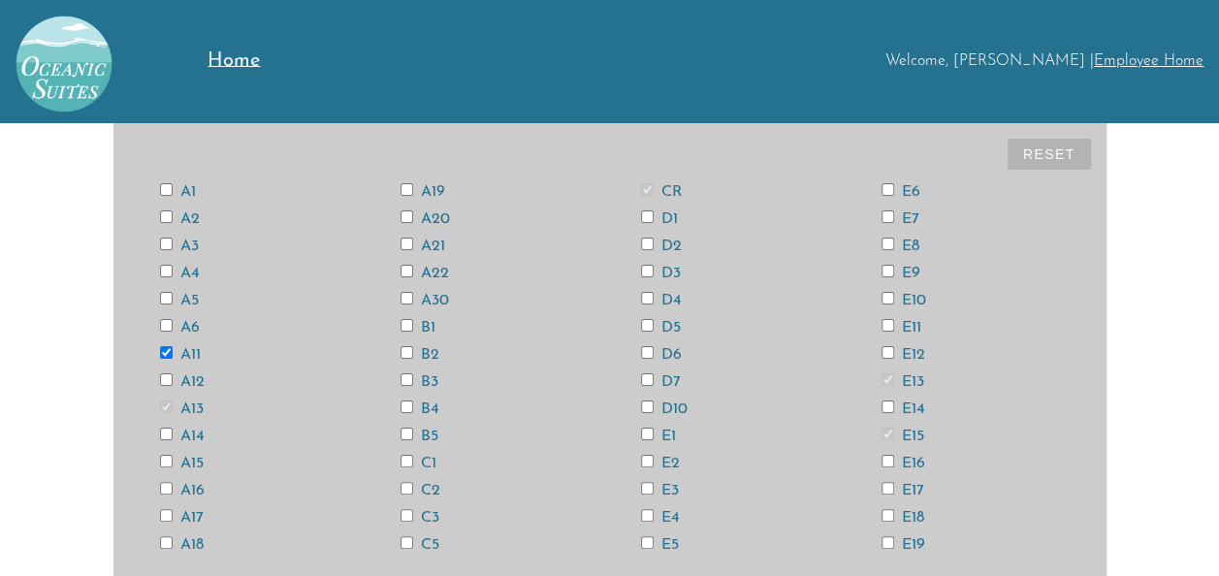
click at [163, 241] on input "A3" at bounding box center [166, 244] width 13 height 13
checkbox input "true"
click at [166, 322] on input "A6" at bounding box center [166, 325] width 13 height 13
checkbox input "true"
click at [163, 542] on input "A18" at bounding box center [166, 542] width 13 height 13
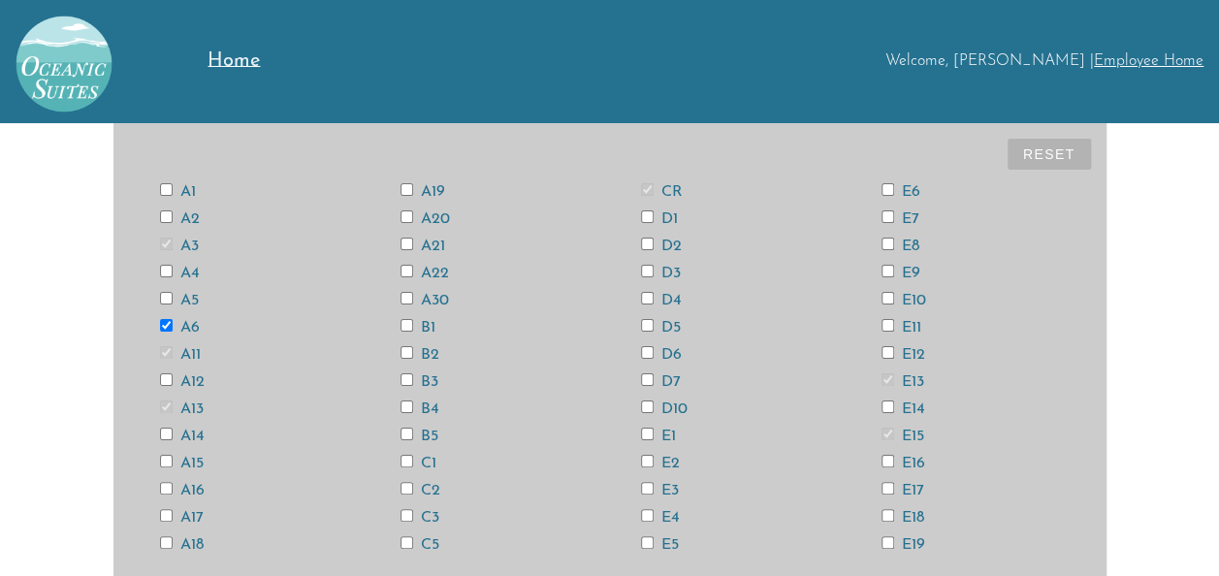
checkbox input "true"
click at [647, 351] on input "D6" at bounding box center [647, 352] width 13 height 13
checkbox input "true"
click at [642, 516] on input "E4" at bounding box center [647, 515] width 13 height 13
checkbox input "true"
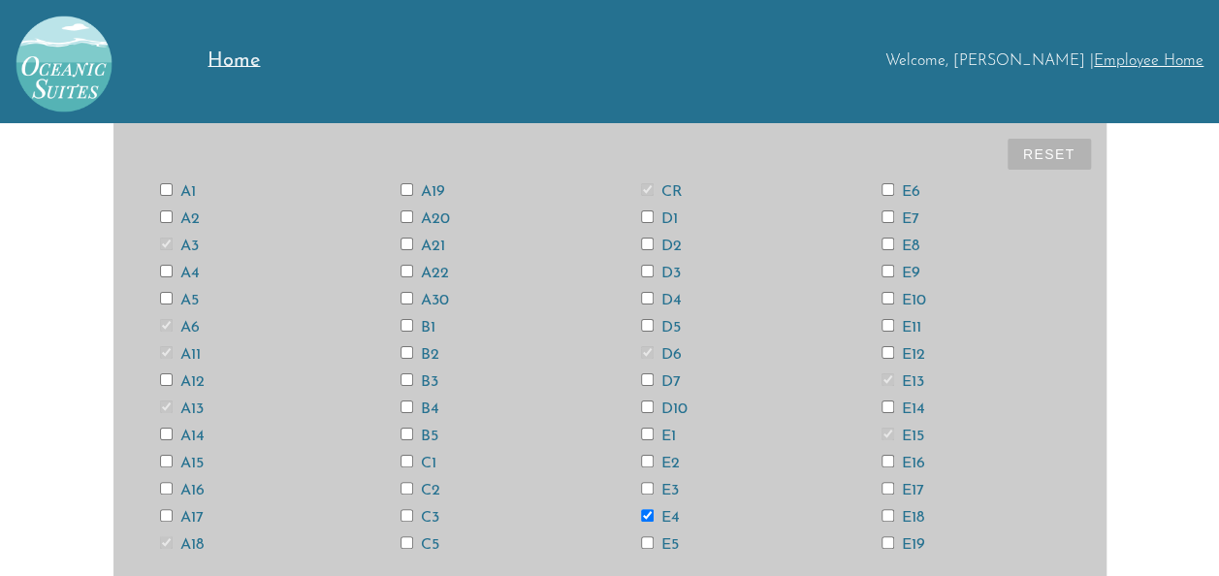
click at [889, 354] on input "E12" at bounding box center [887, 352] width 13 height 13
checkbox input "true"
click at [884, 405] on input "E14" at bounding box center [887, 406] width 13 height 13
checkbox input "true"
click at [886, 513] on input "E18" at bounding box center [887, 515] width 13 height 13
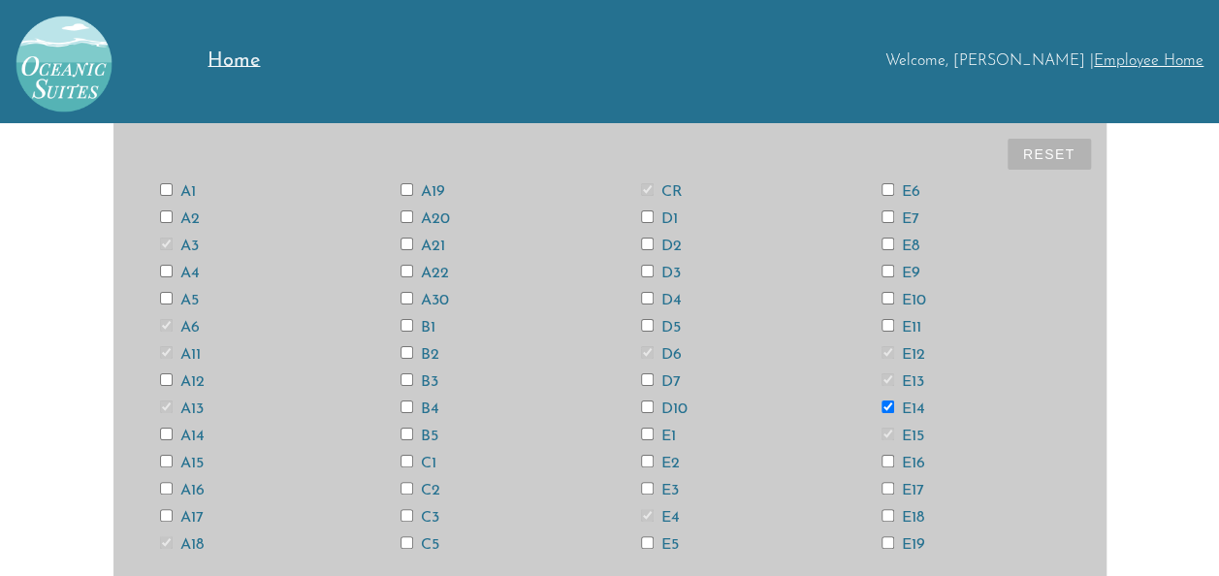
checkbox input "true"
click at [168, 379] on input "A12" at bounding box center [166, 379] width 13 height 13
checkbox input "true"
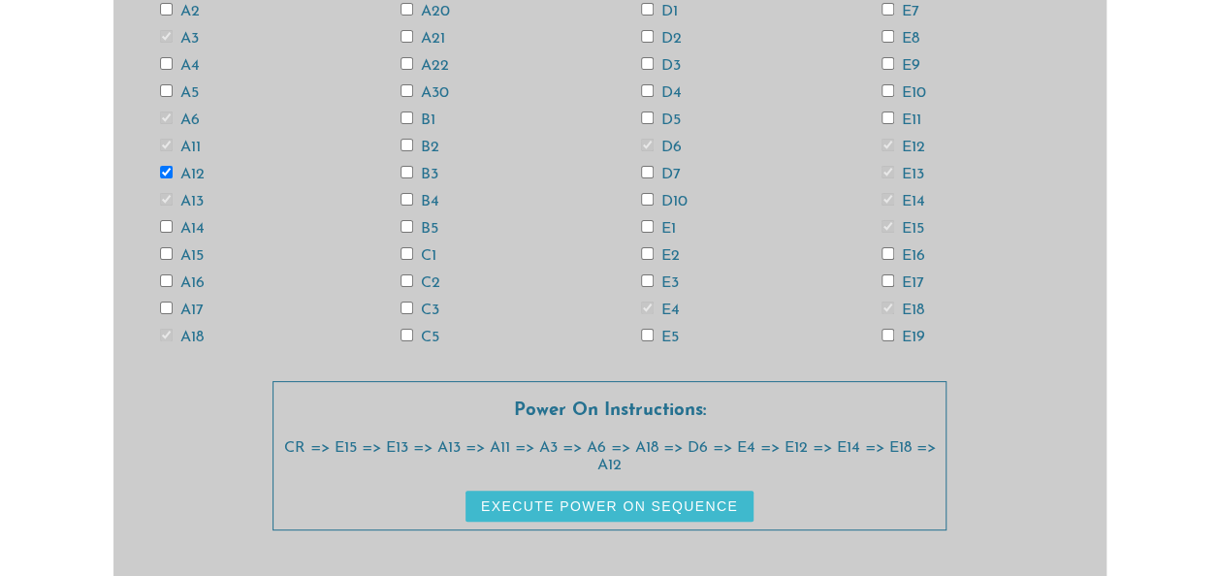
click at [622, 506] on button "Execute Power On Sequence" at bounding box center [609, 506] width 288 height 31
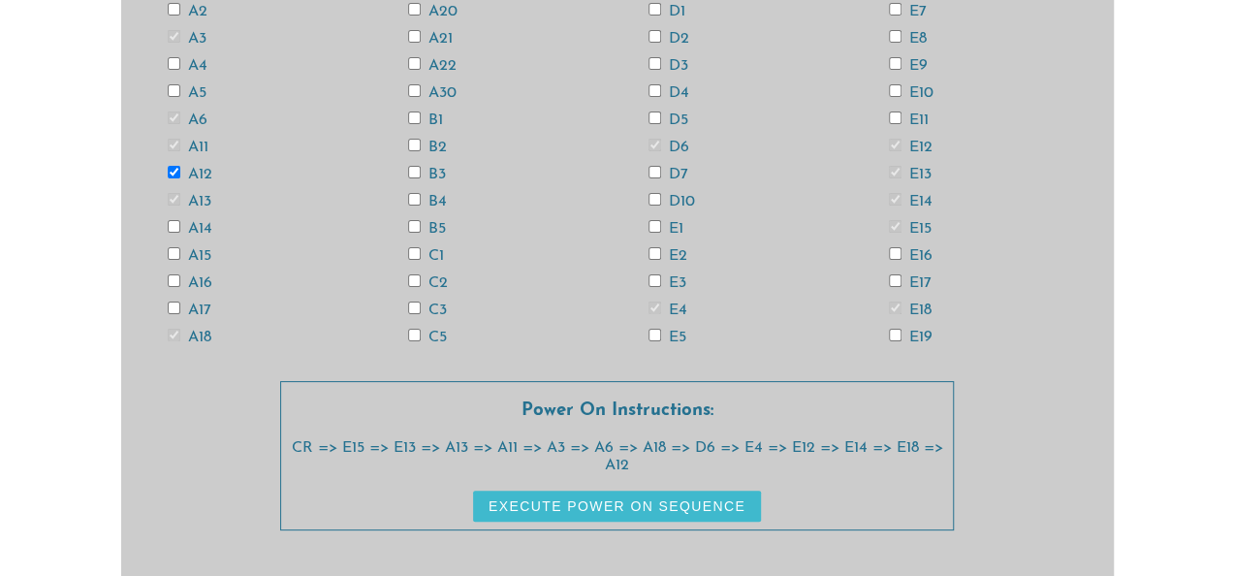
scroll to position [0, 0]
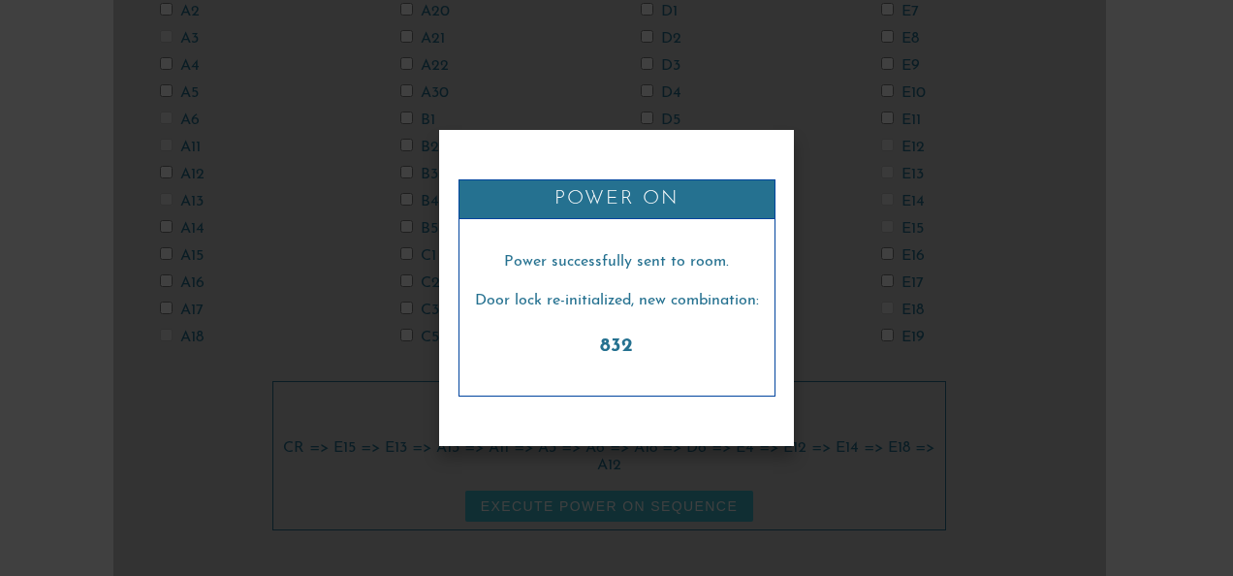
checkbox input "false"
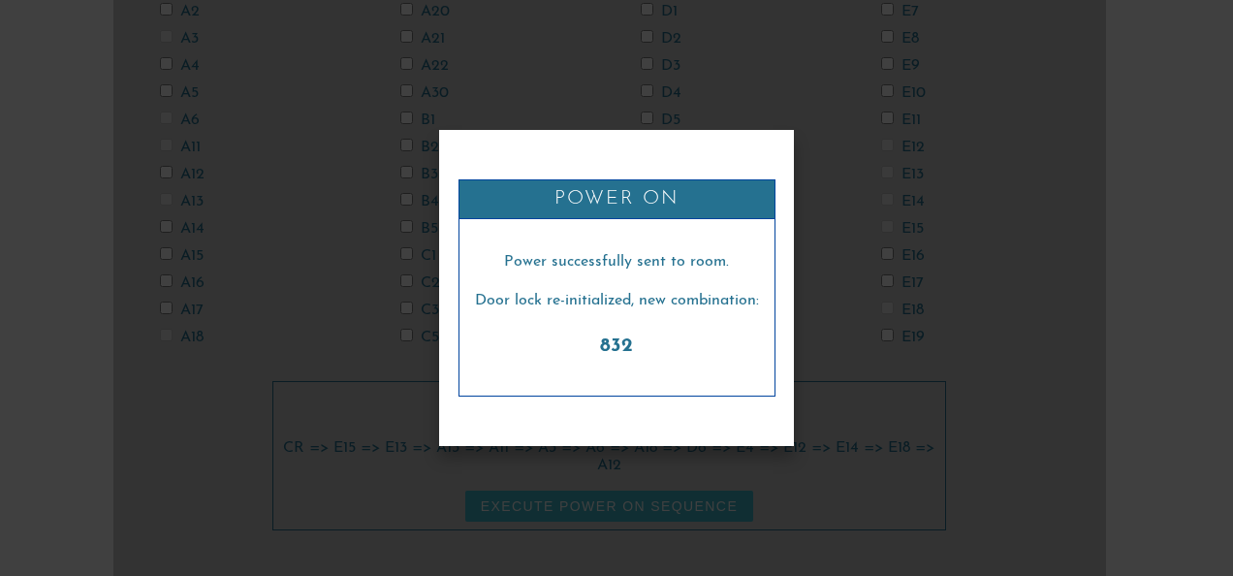
checkbox input "false"
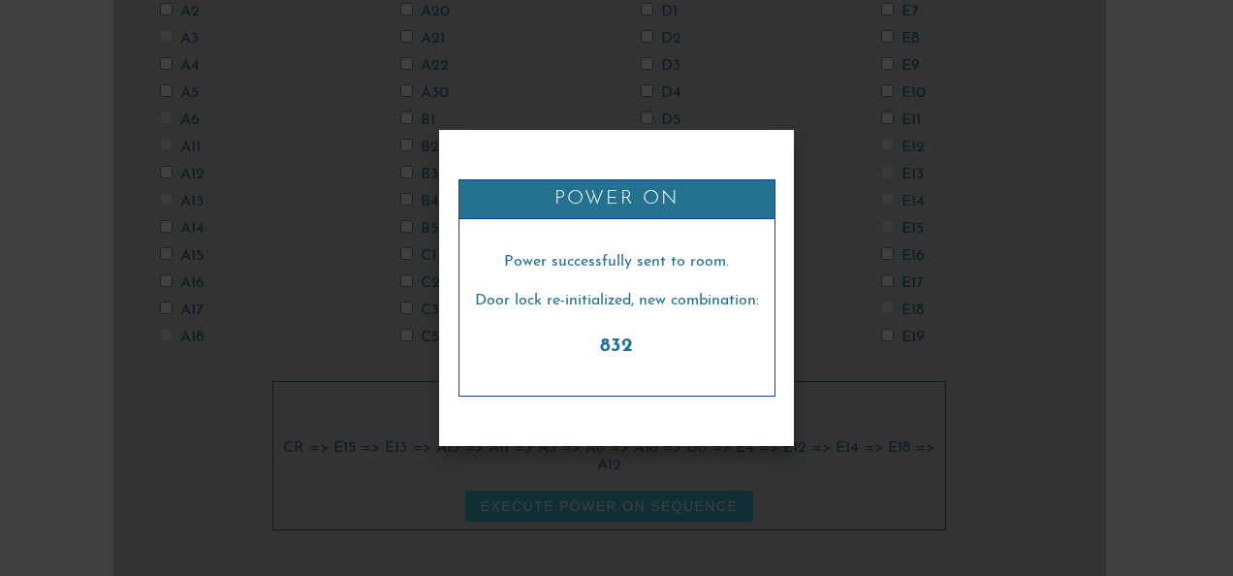
checkbox input "false"
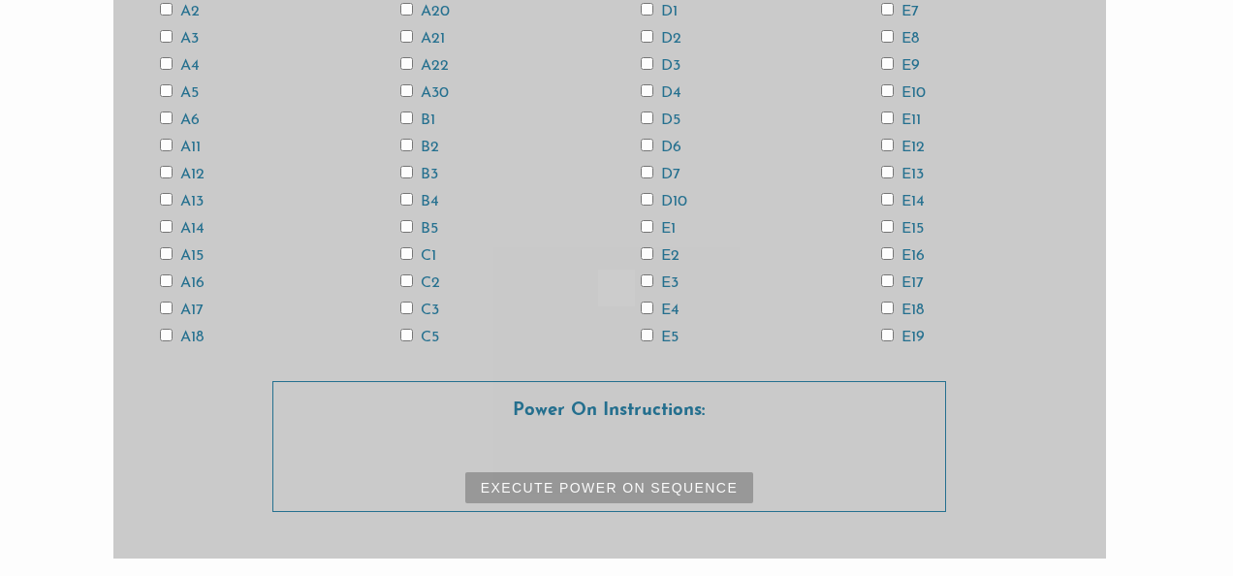
click at [935, 401] on div at bounding box center [616, 288] width 1233 height 576
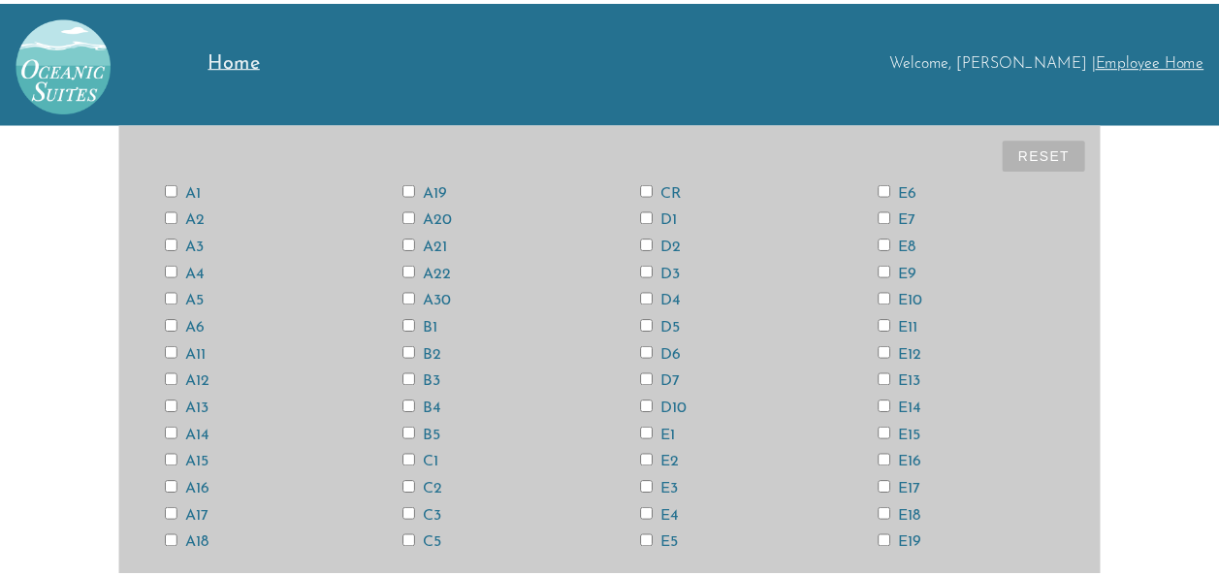
scroll to position [190, 0]
